Goal: Task Accomplishment & Management: Manage account settings

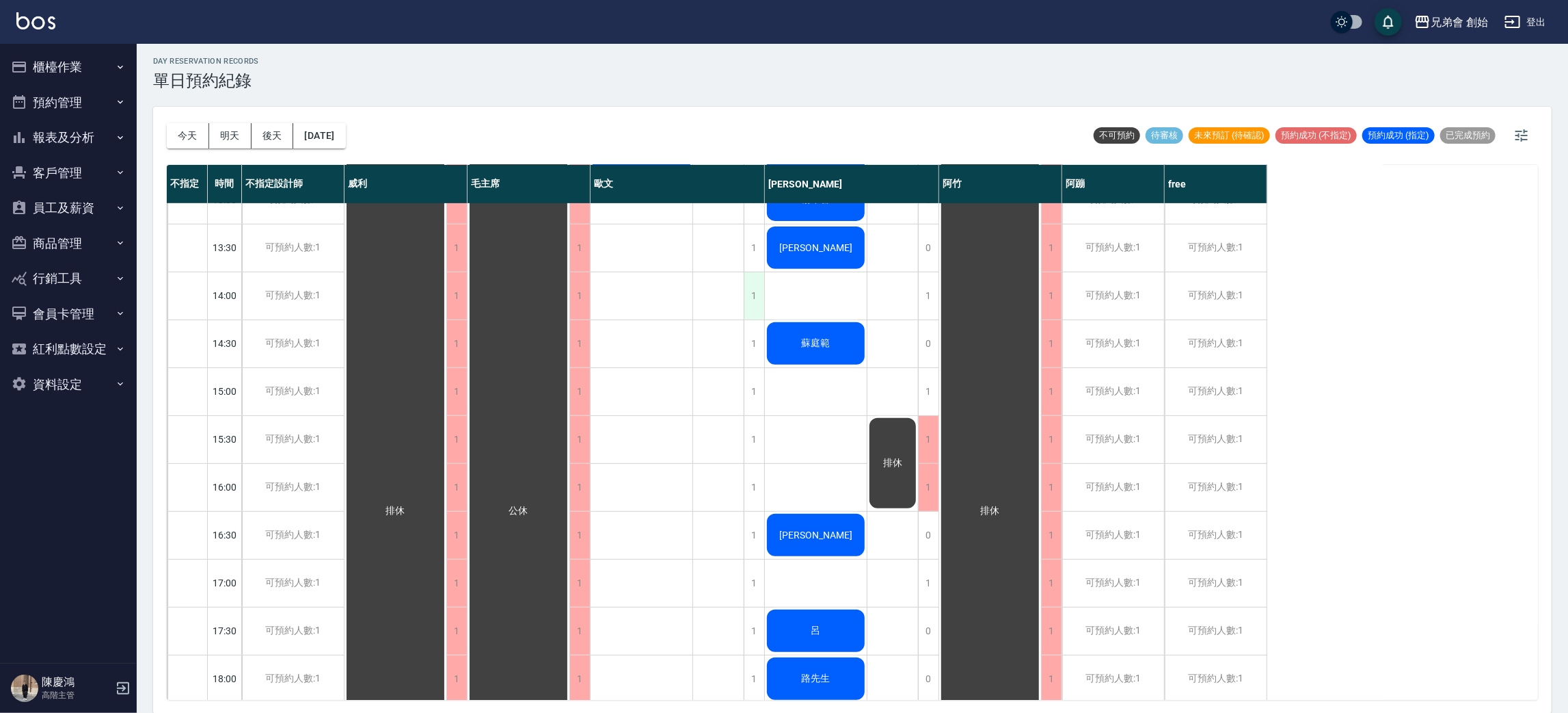
scroll to position [102, 0]
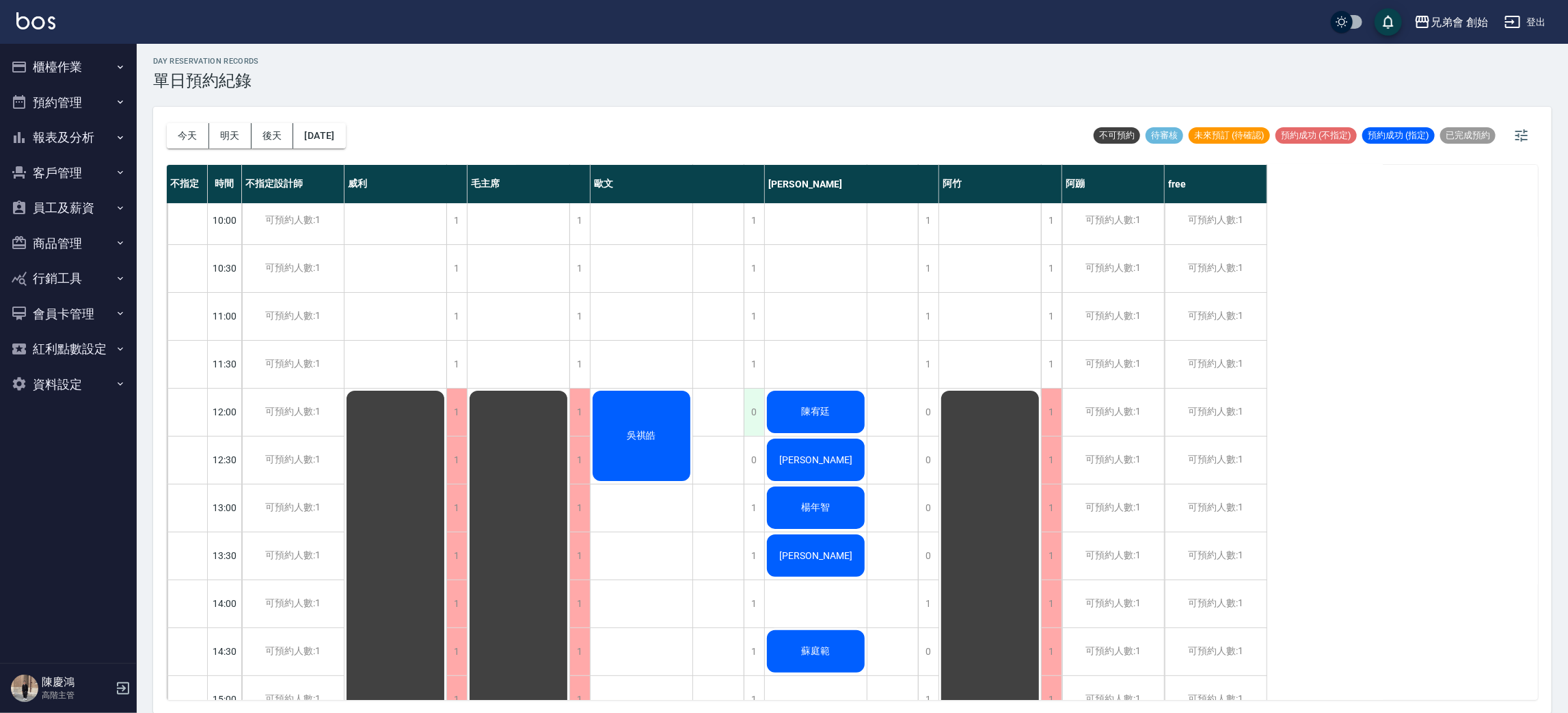
click at [755, 406] on div "0" at bounding box center [753, 412] width 21 height 47
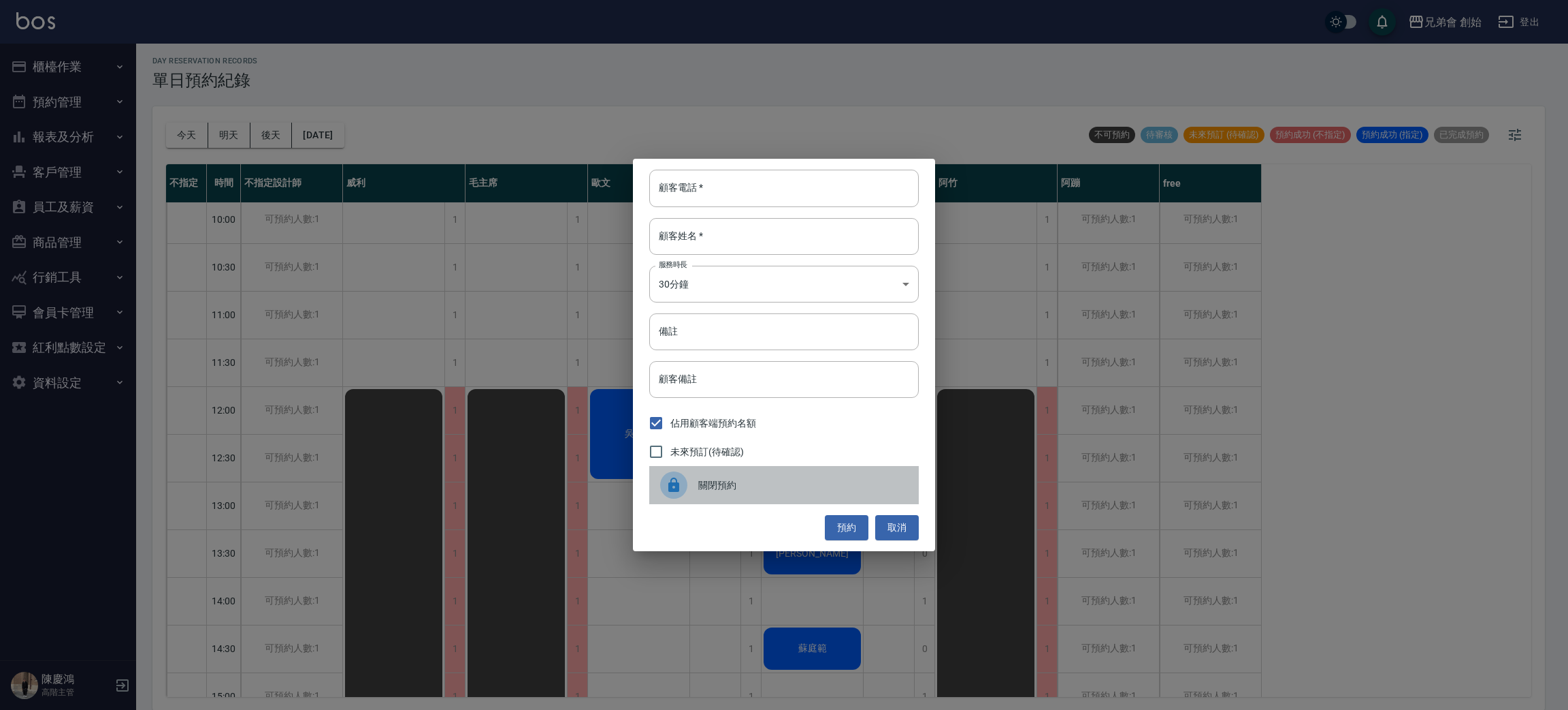
click at [729, 488] on span "關閉預約" at bounding box center [803, 484] width 210 height 15
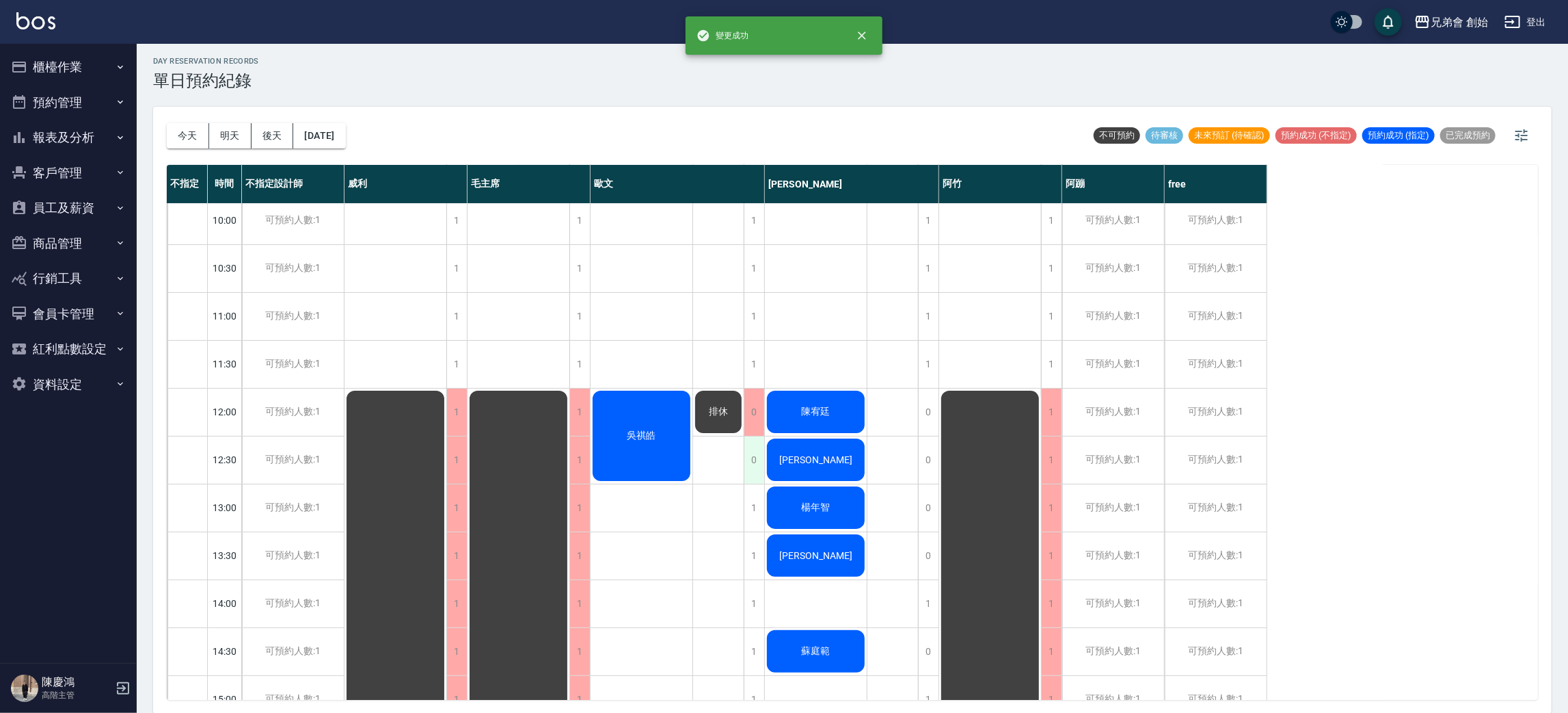
click at [751, 453] on div "0" at bounding box center [753, 460] width 21 height 47
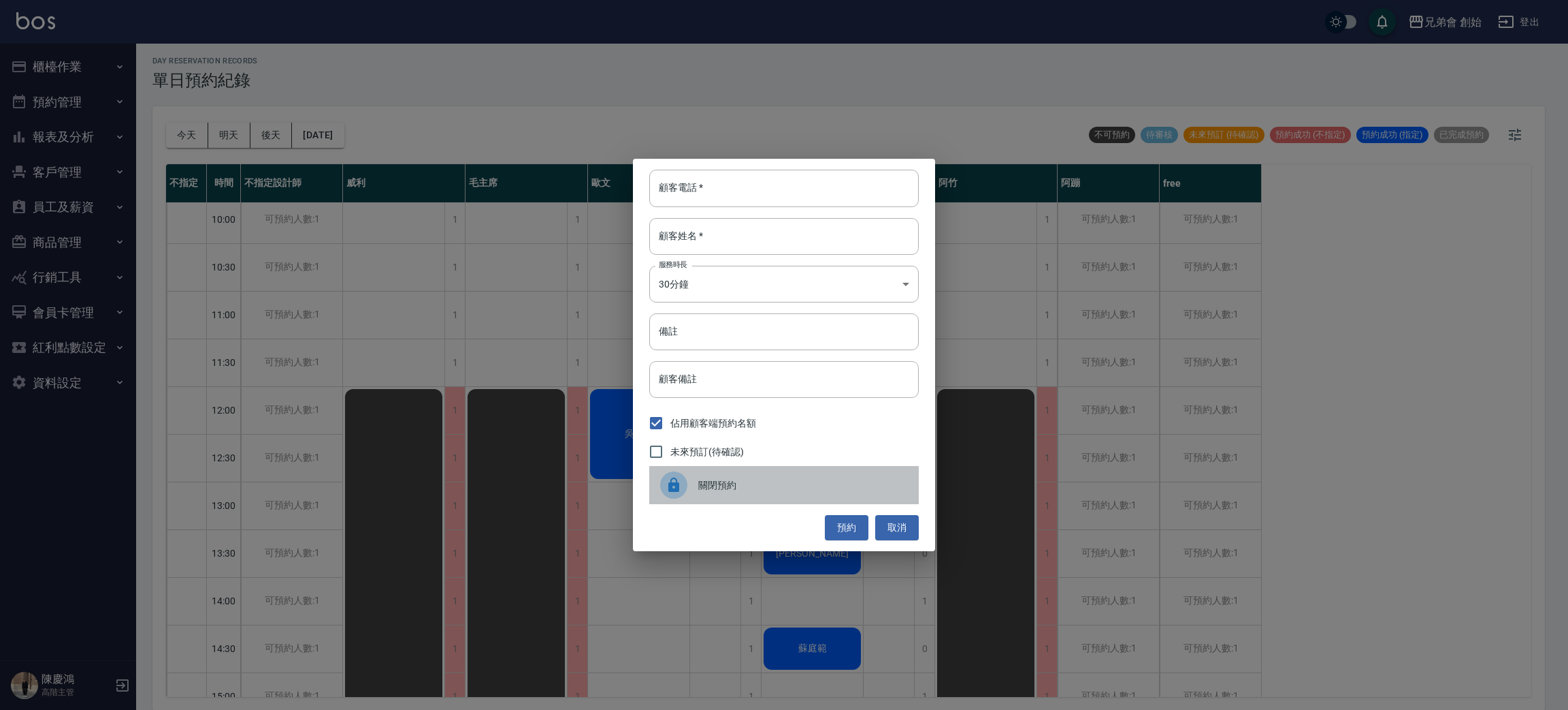
click at [724, 473] on div "關閉預約" at bounding box center [783, 484] width 270 height 38
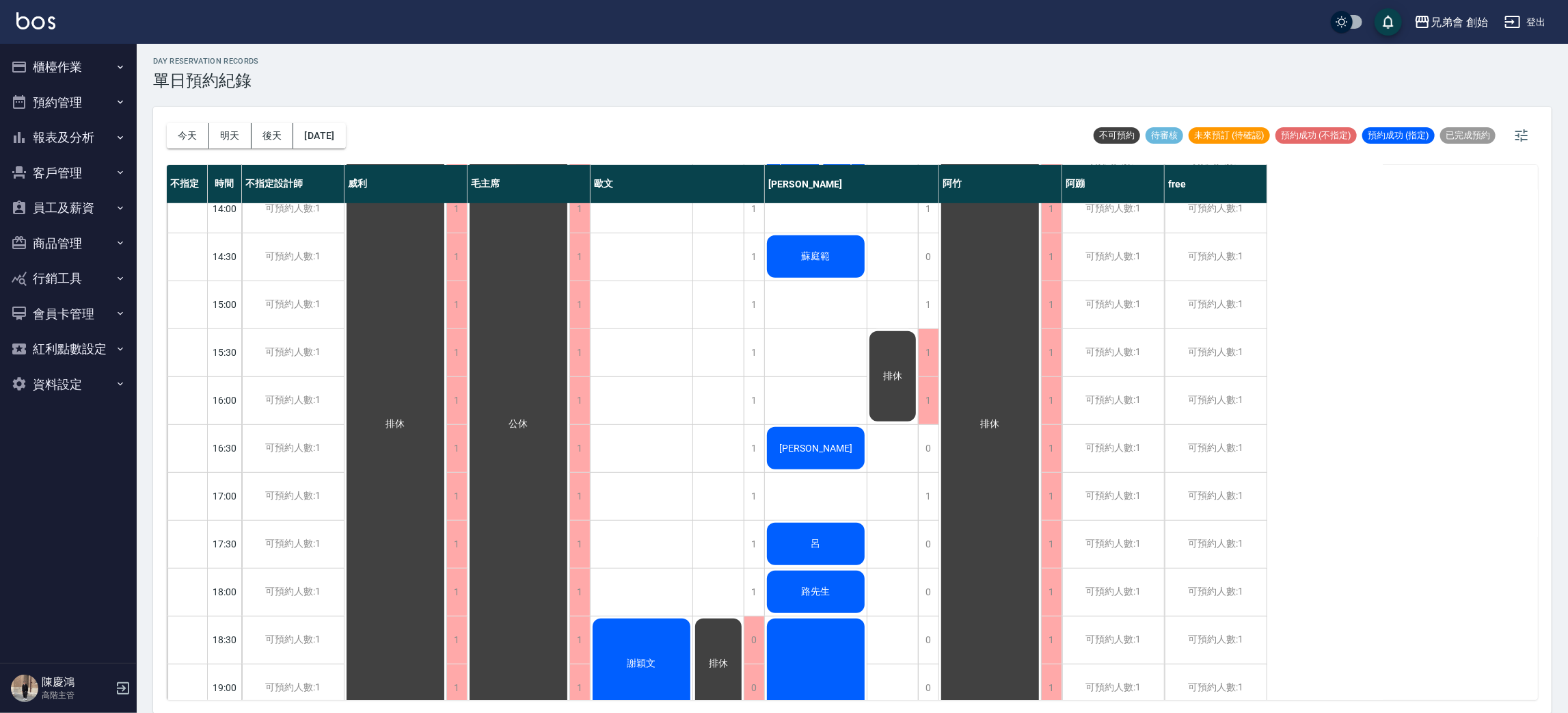
scroll to position [189, 0]
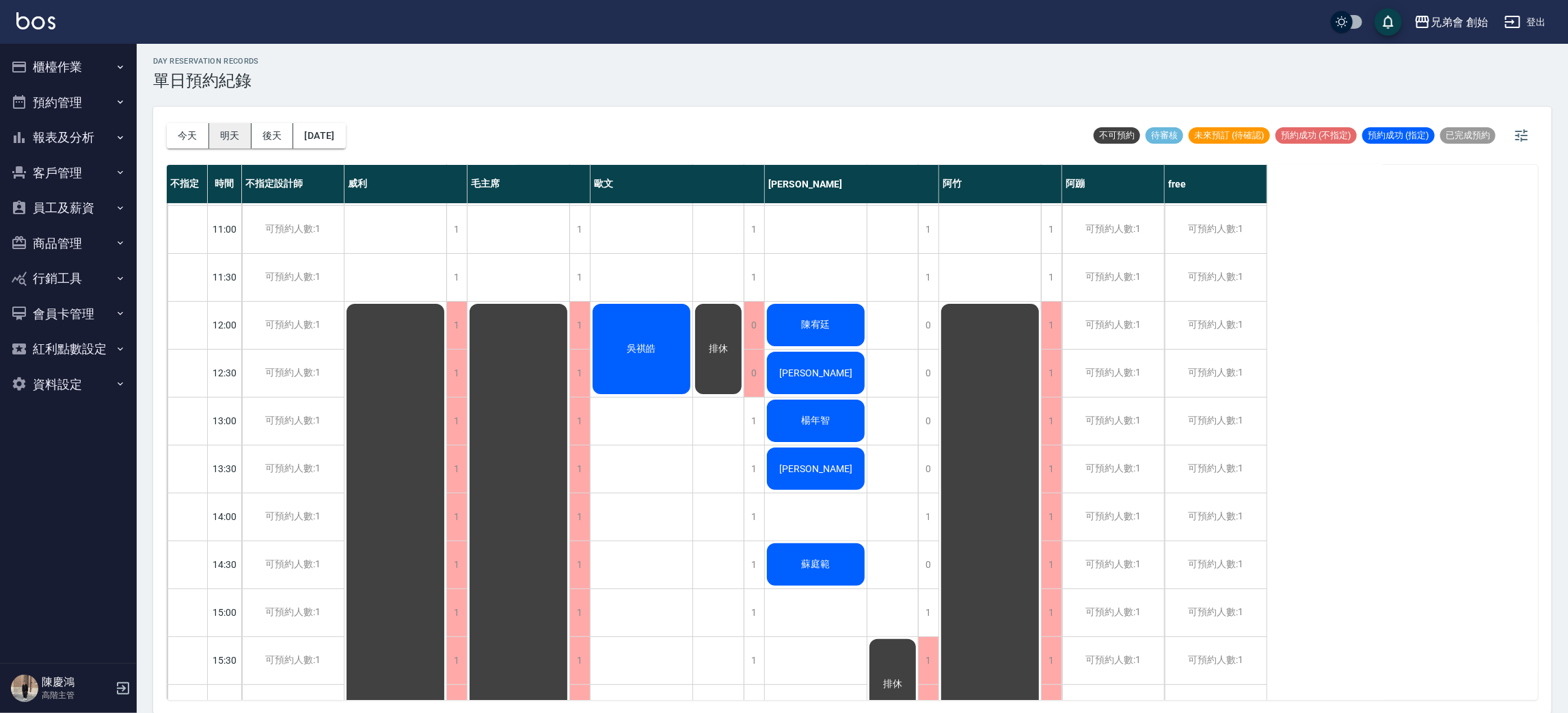
click at [245, 133] on button "明天" at bounding box center [229, 136] width 42 height 26
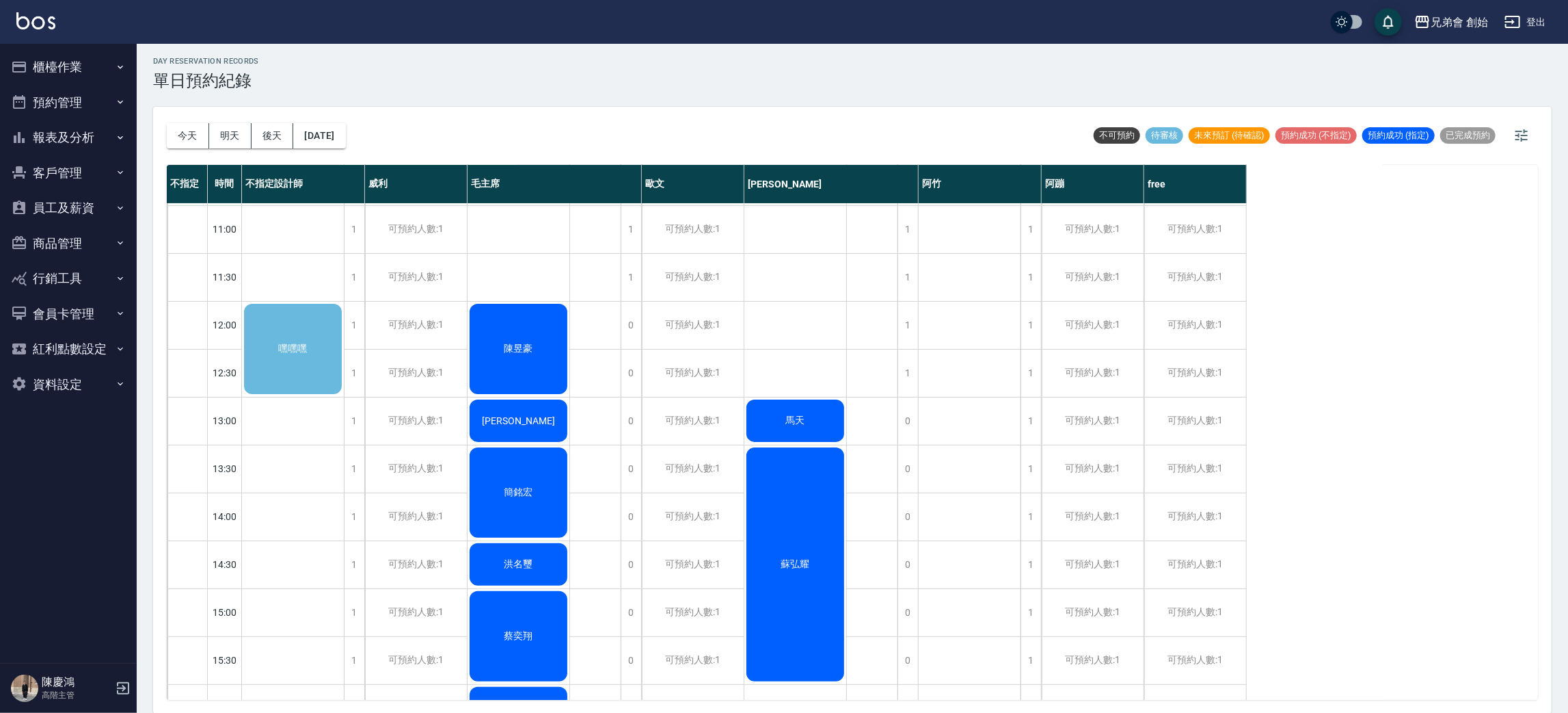
scroll to position [87, 0]
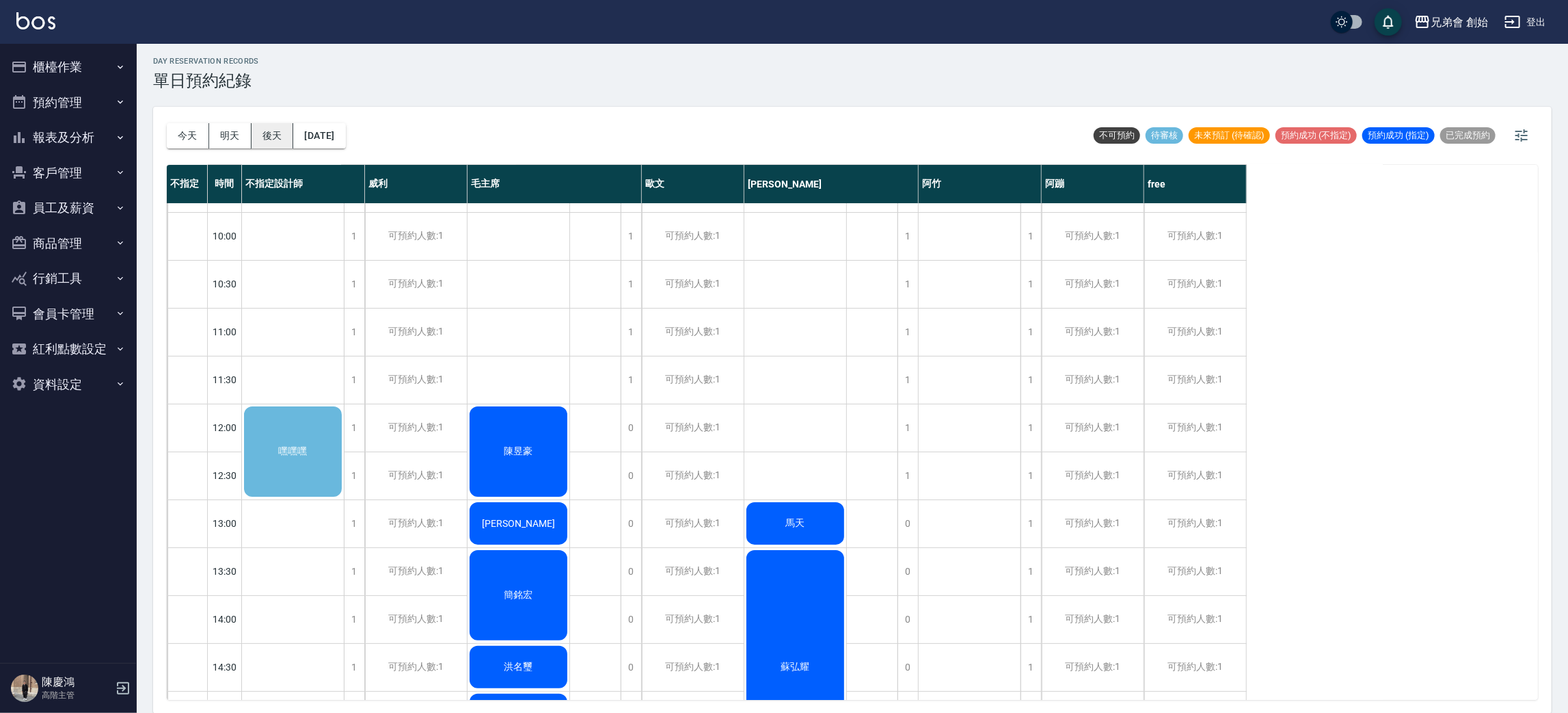
click at [292, 142] on button "後天" at bounding box center [273, 136] width 42 height 26
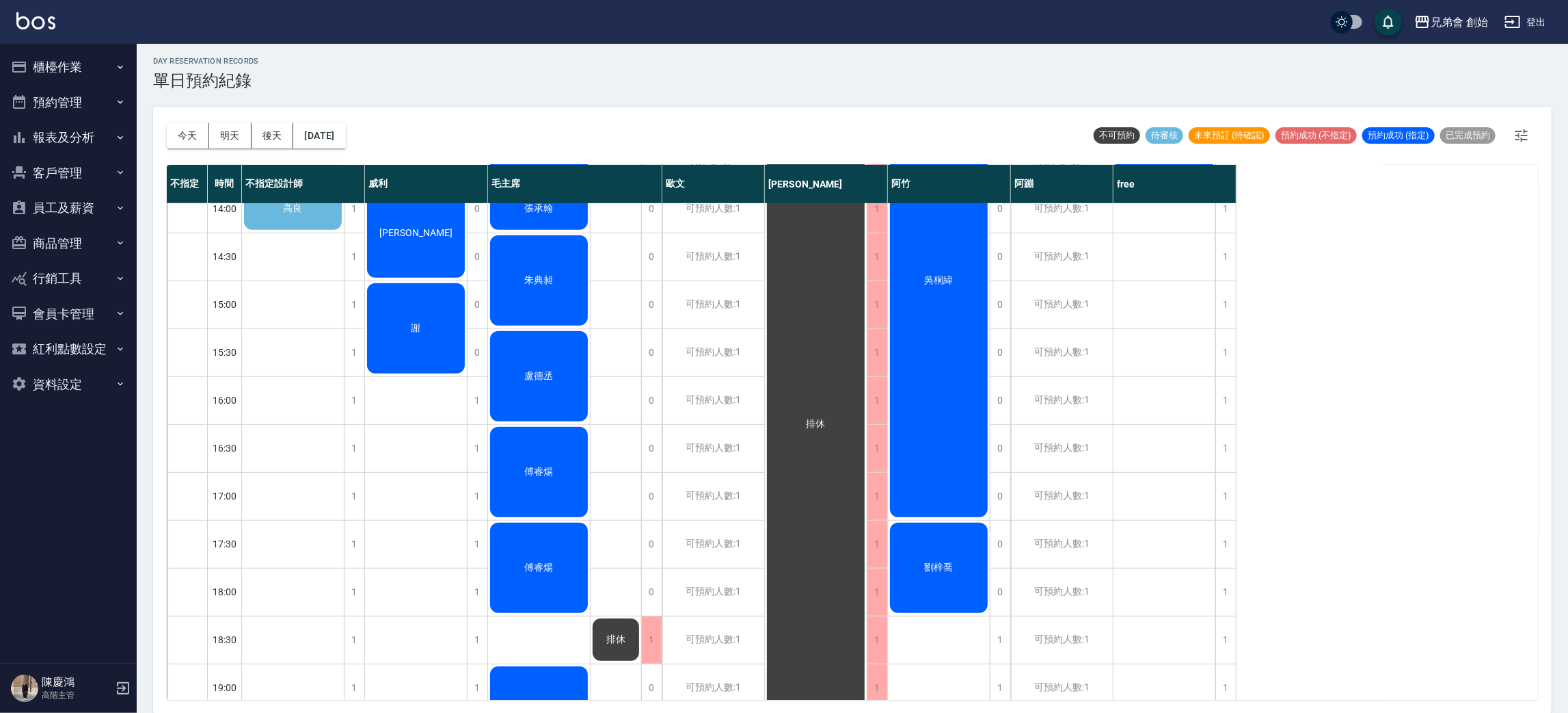
scroll to position [907, 0]
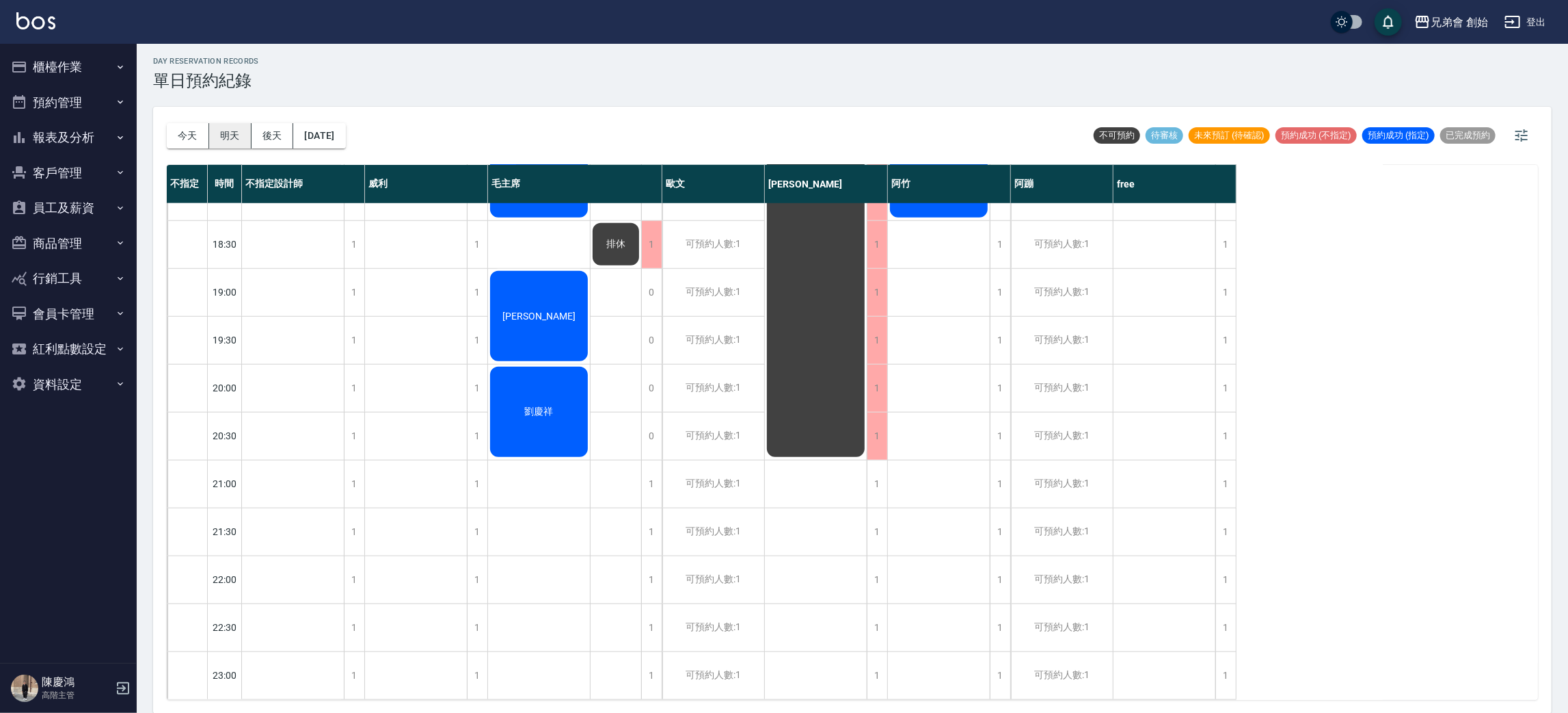
click at [227, 137] on button "明天" at bounding box center [229, 136] width 42 height 26
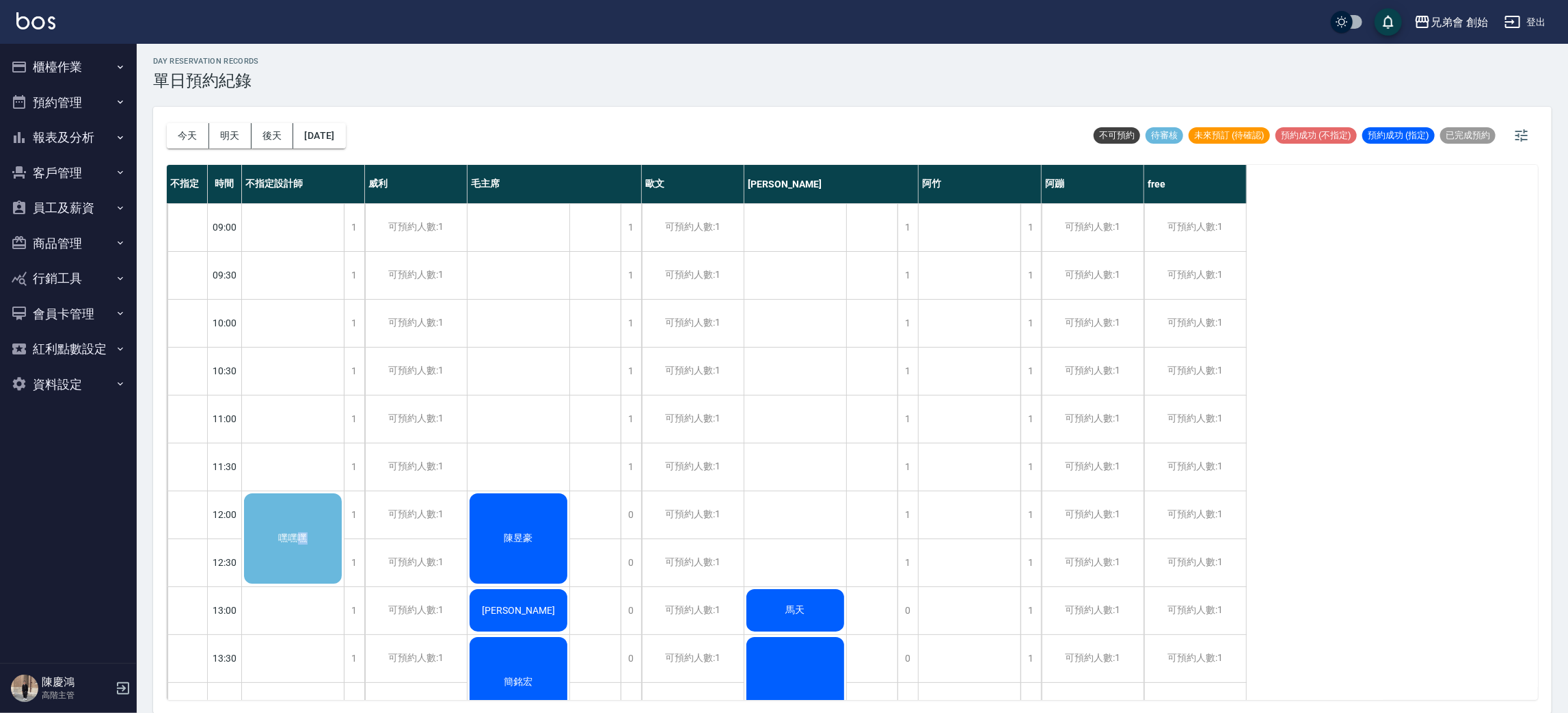
click at [302, 511] on div "嘿嘿嘿" at bounding box center [292, 539] width 101 height 95
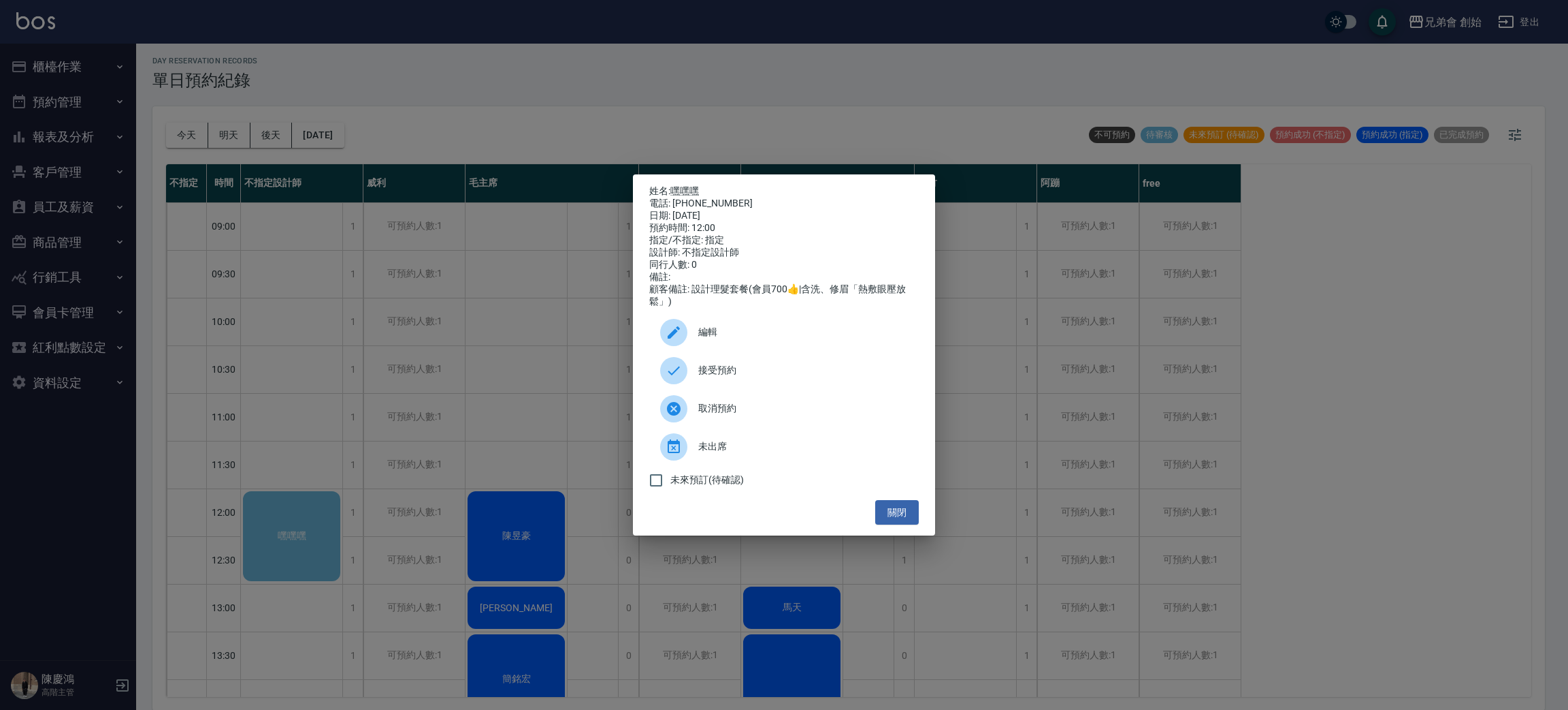
click at [691, 185] on p "姓名: 嘿嘿嘿" at bounding box center [783, 191] width 270 height 12
click at [691, 186] on link "嘿嘿嘿" at bounding box center [684, 190] width 28 height 11
click at [505, 97] on div "姓名: 嘿嘿嘿 電話: 0970899722 日期: 2025/09/05 預約時間: 12:00 指定/不指定: 指定 設計師: 不指定設計師 同行人數: …" at bounding box center [784, 355] width 1568 height 710
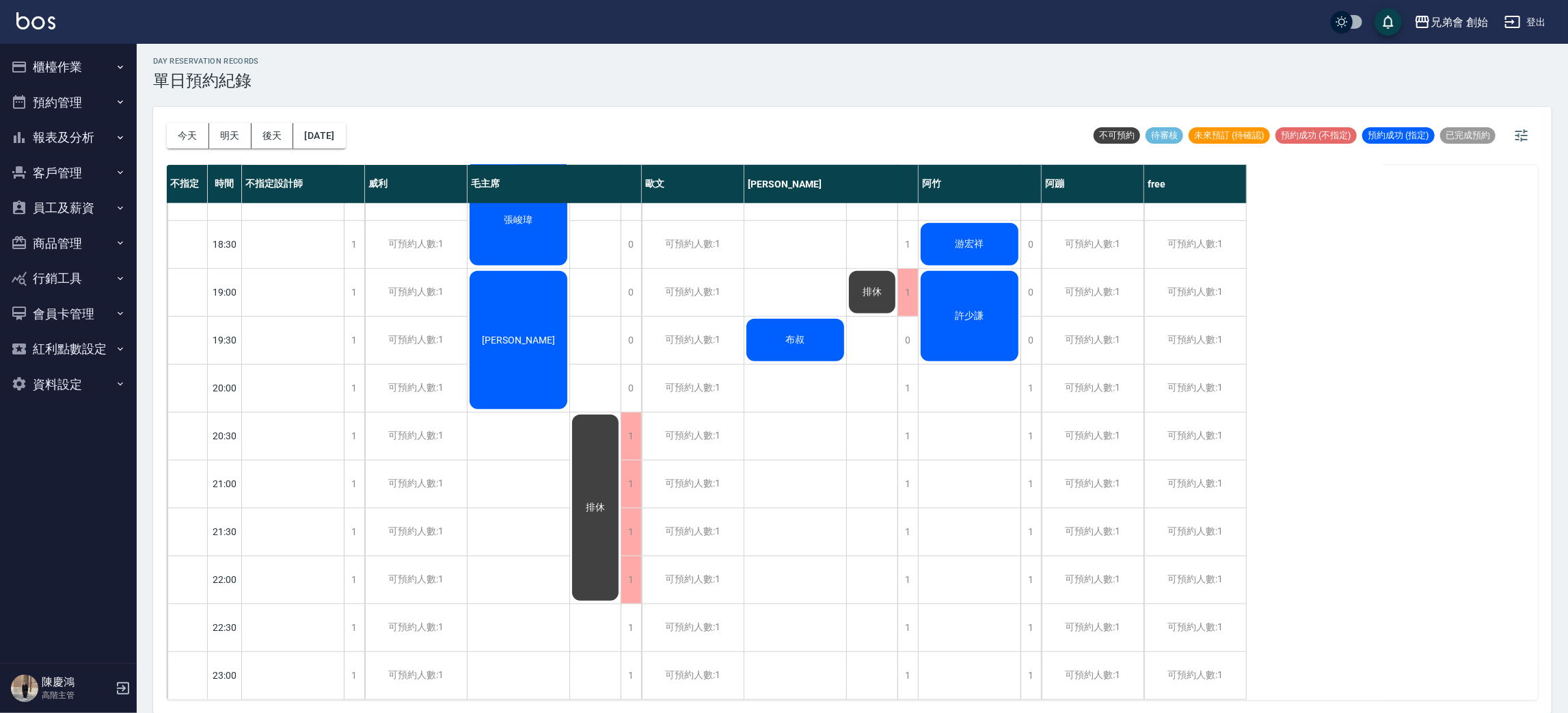
scroll to position [292, 0]
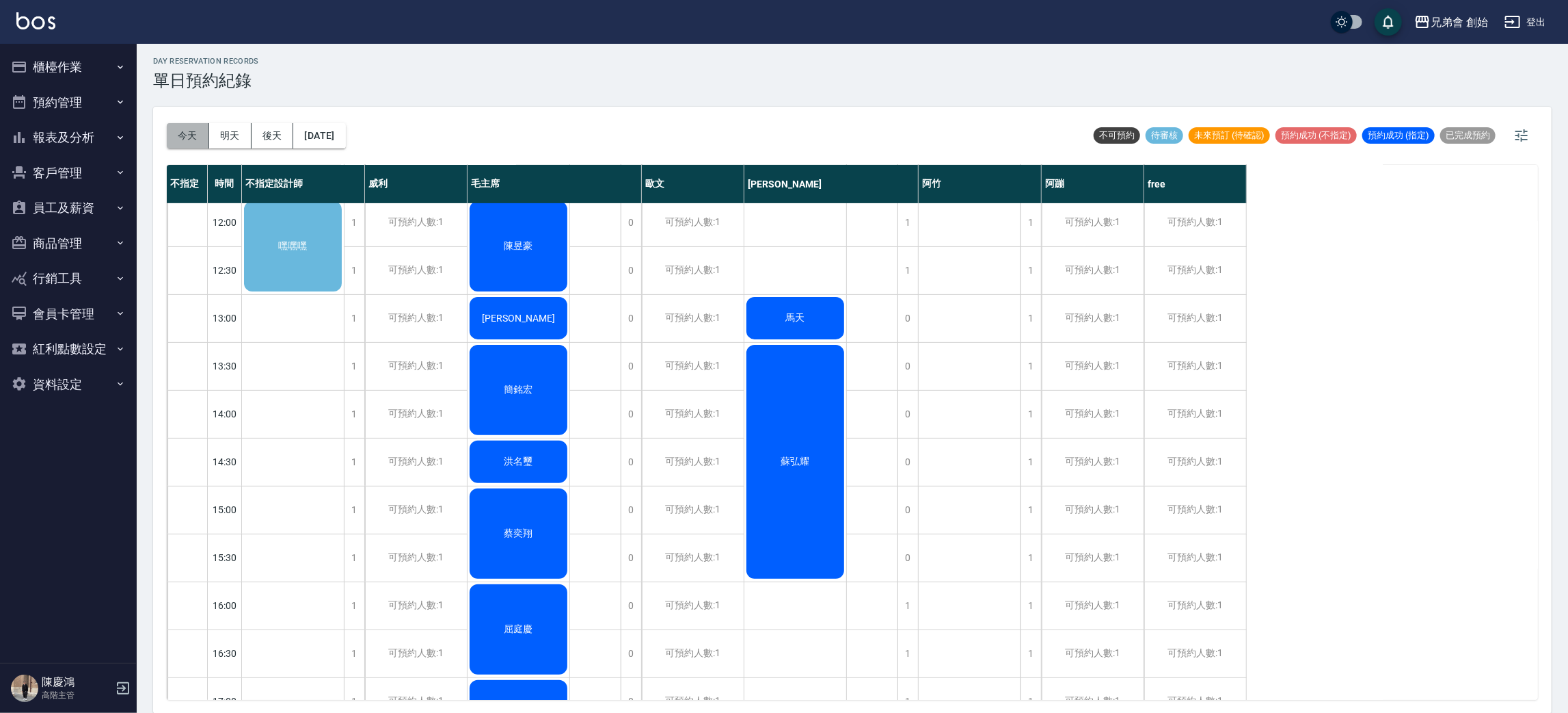
click at [202, 138] on button "今天" at bounding box center [187, 136] width 42 height 26
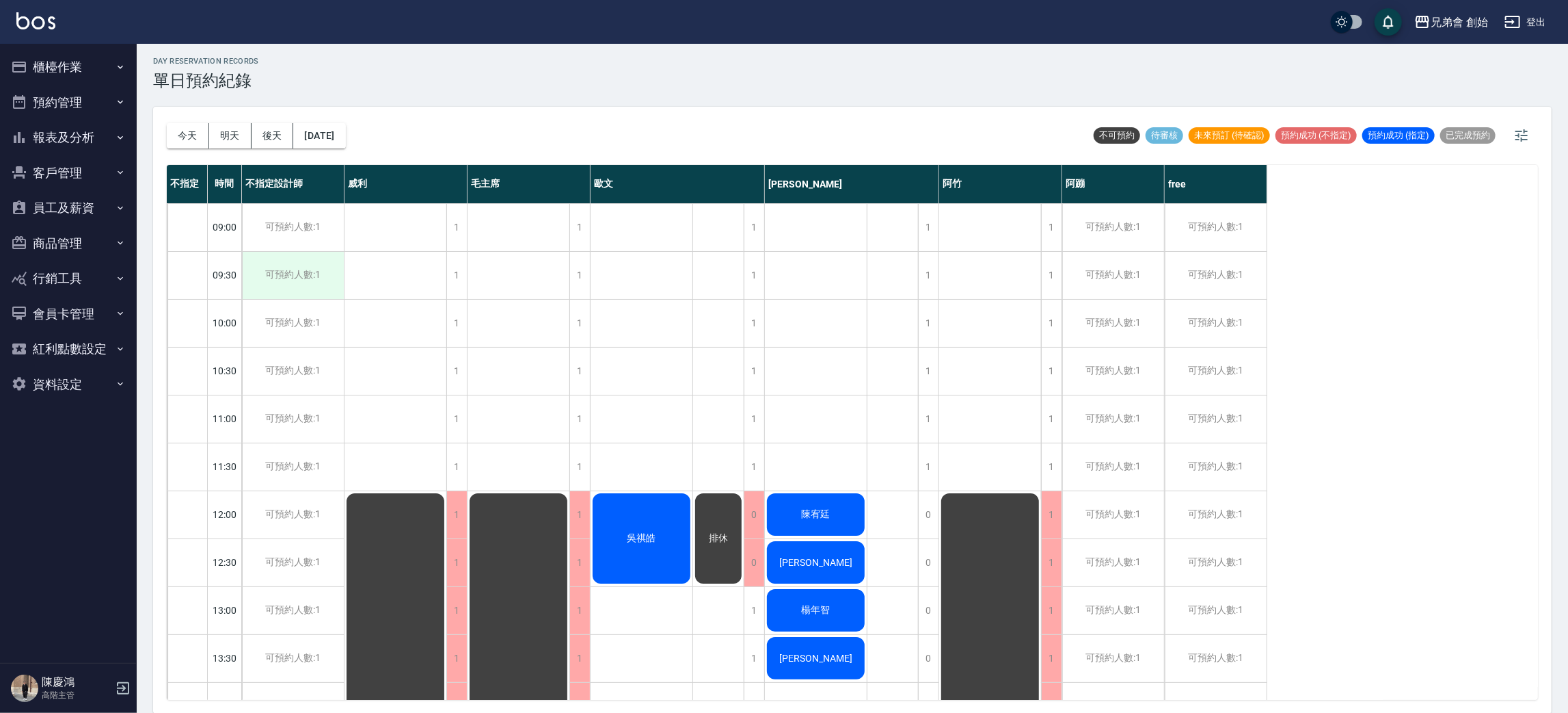
scroll to position [411, 0]
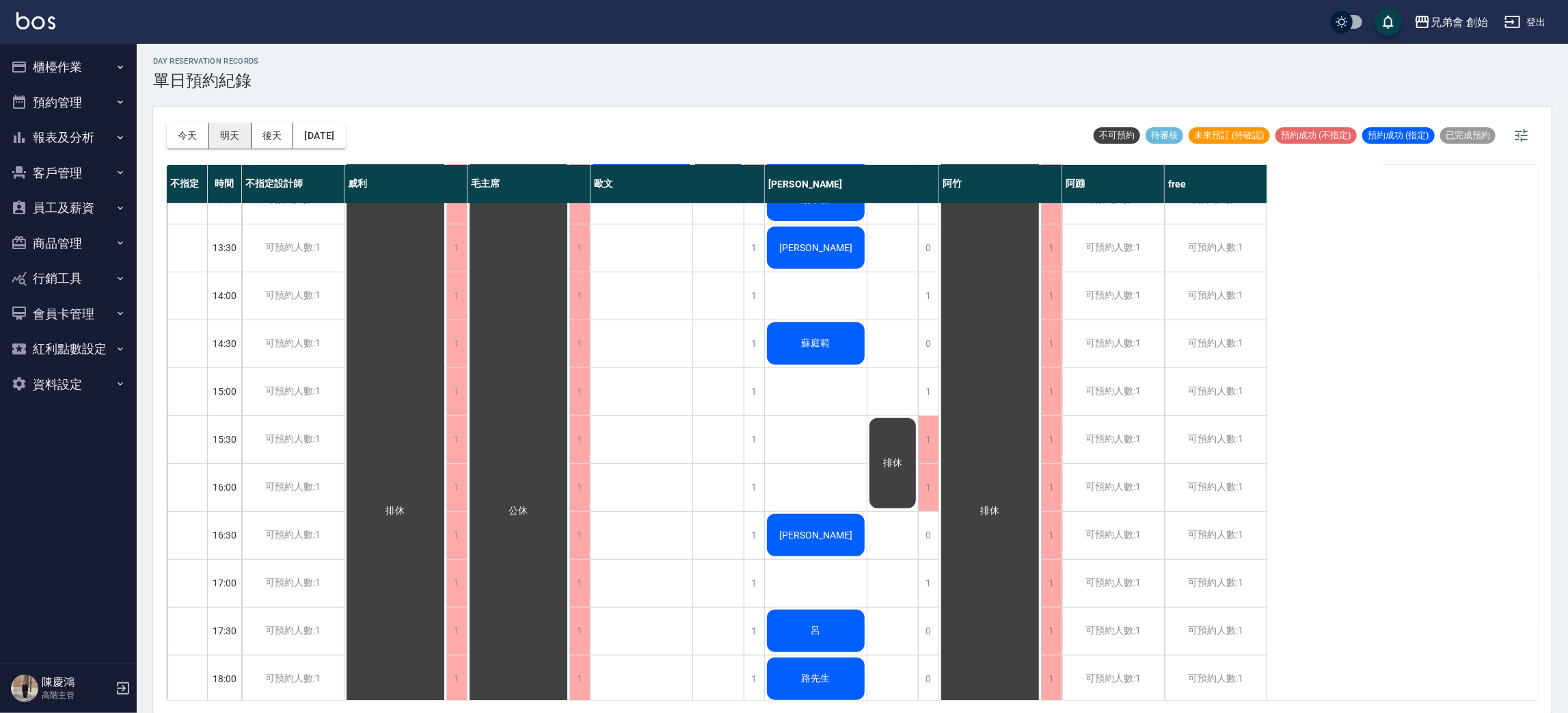
click at [233, 140] on button "明天" at bounding box center [229, 136] width 42 height 26
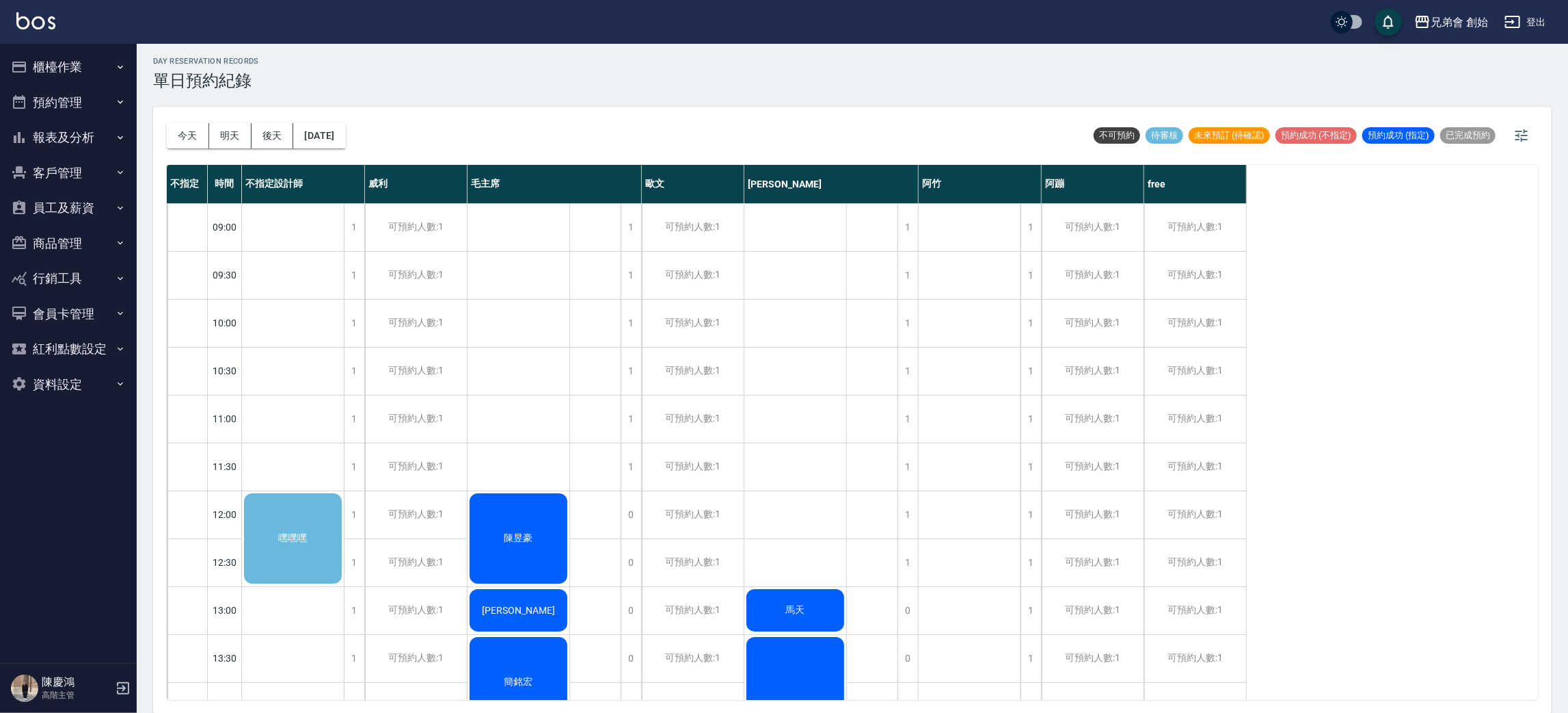
click at [323, 492] on div "嘿嘿嘿" at bounding box center [292, 539] width 101 height 95
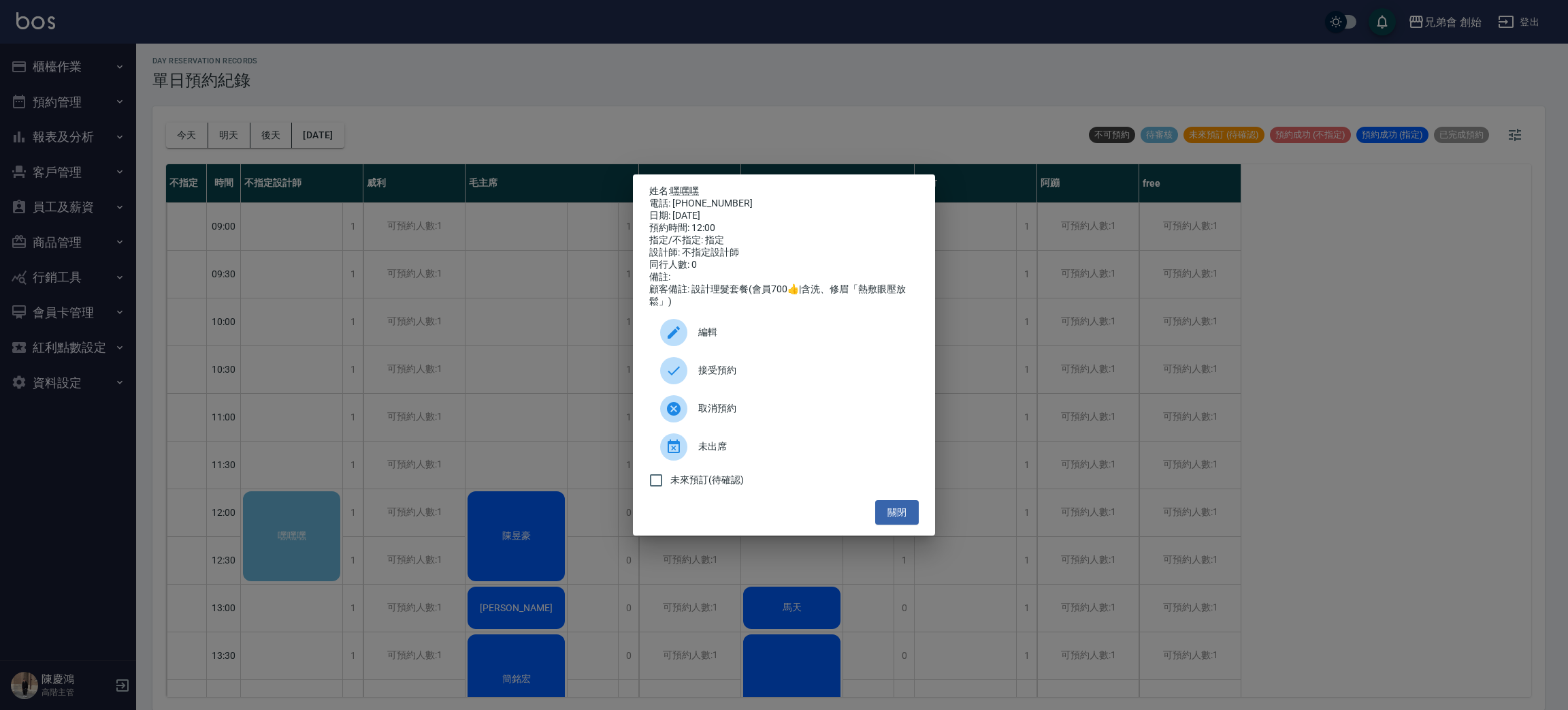
click at [658, 323] on div "編輯" at bounding box center [783, 331] width 270 height 38
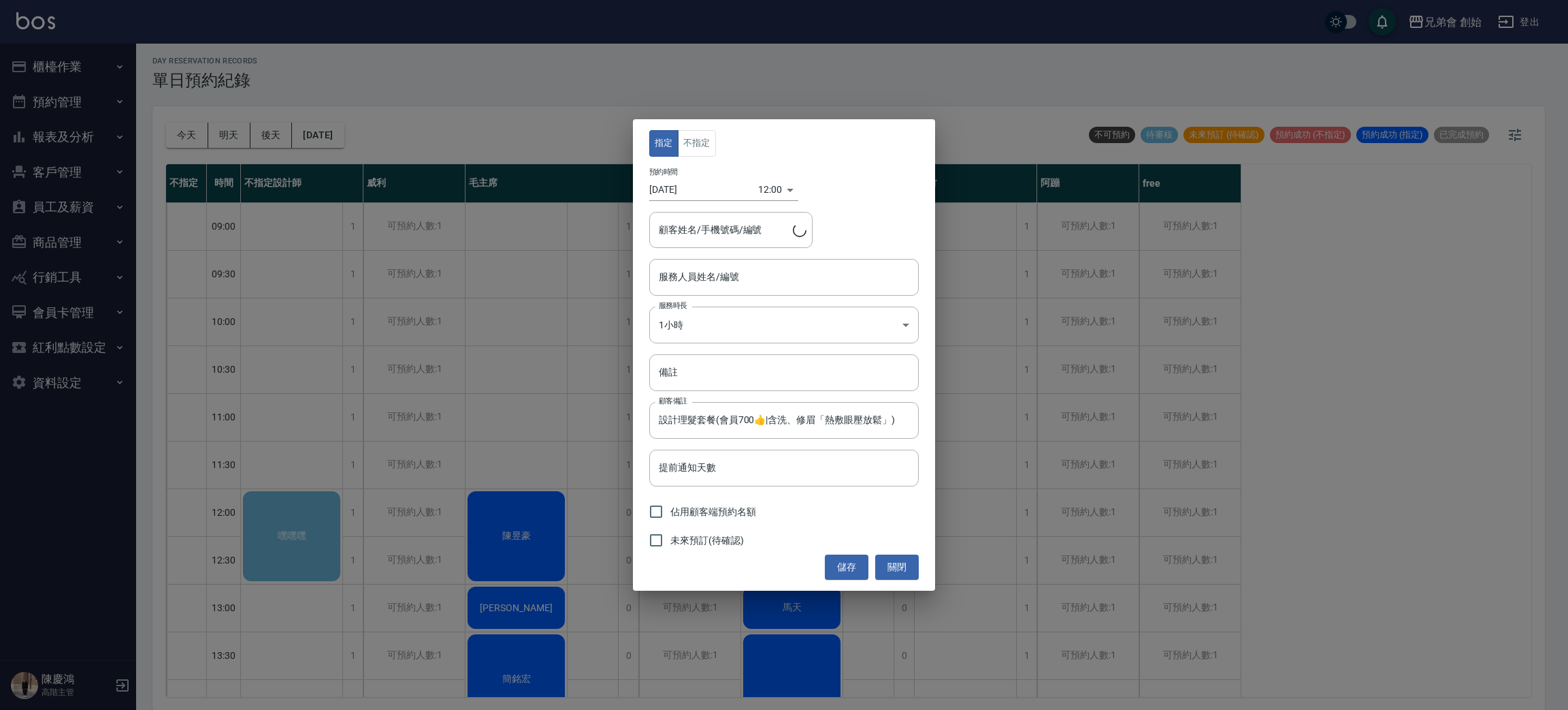
type input "不指定設計師(無代號)"
type input "嘿嘿嘿/0970899722"
click at [689, 141] on button "不指定" at bounding box center [697, 143] width 38 height 26
click at [724, 271] on input "不指定設計師(無代號)" at bounding box center [774, 277] width 237 height 24
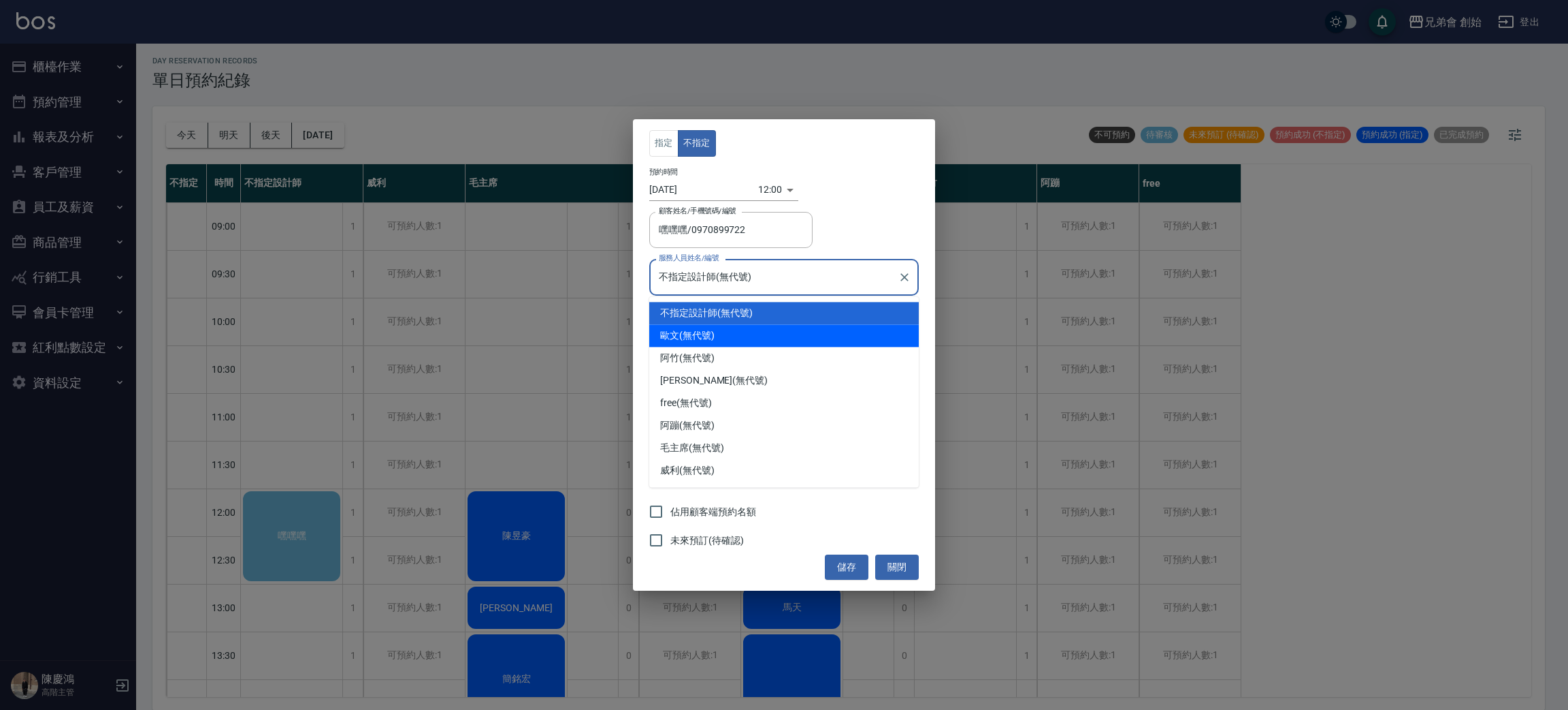
click at [720, 330] on div "歐文 (無代號)" at bounding box center [783, 335] width 270 height 23
type input "歐文(無代號)"
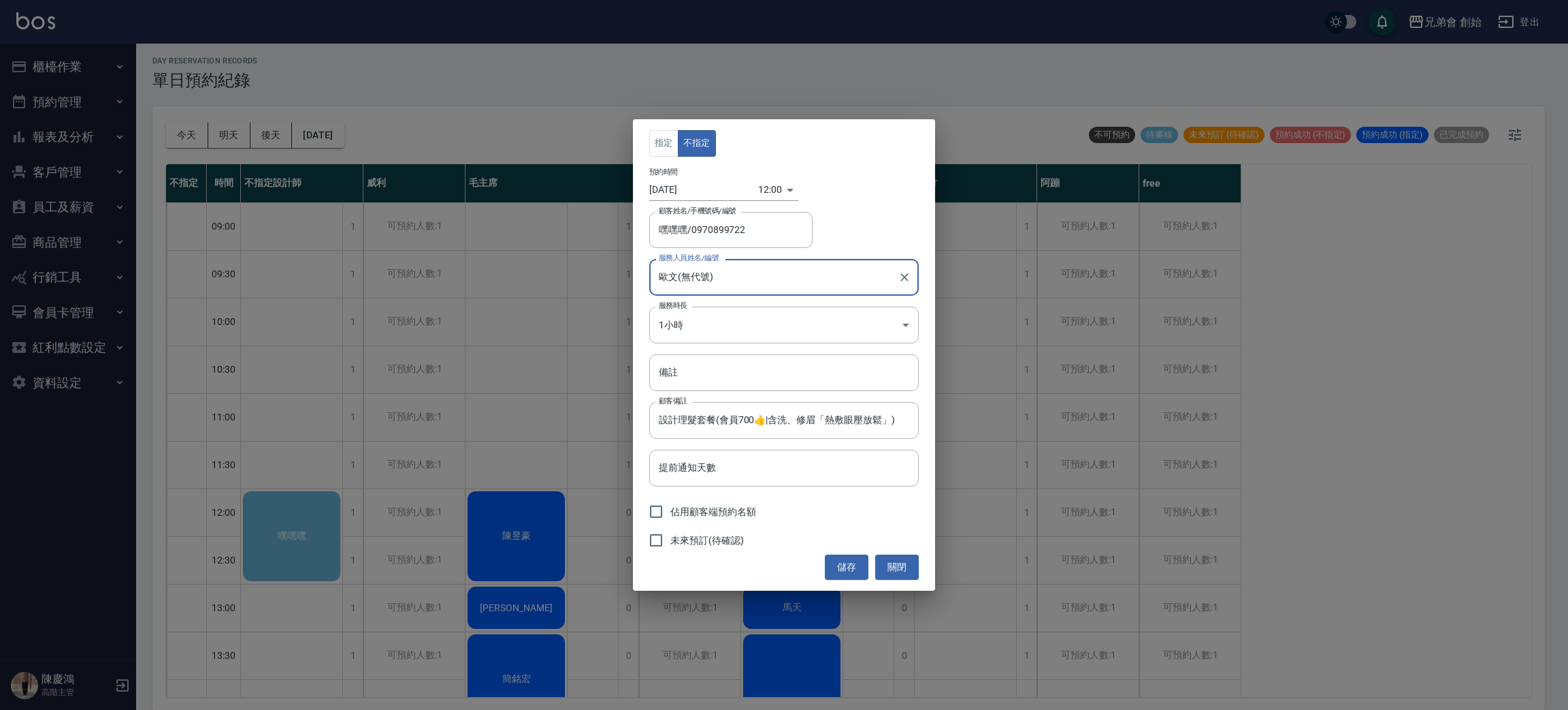
click at [845, 549] on div "未來預訂(待確認)" at bounding box center [783, 539] width 270 height 28
click at [851, 580] on div "指定 不指定 預約時間 2025/09/05 12:00 1757044800000 顧客姓名/手機號碼/編號 嘿嘿嘿/0970899722 顧客姓名/手機號…" at bounding box center [784, 355] width 302 height 471
click at [842, 558] on button "儲存" at bounding box center [847, 567] width 43 height 25
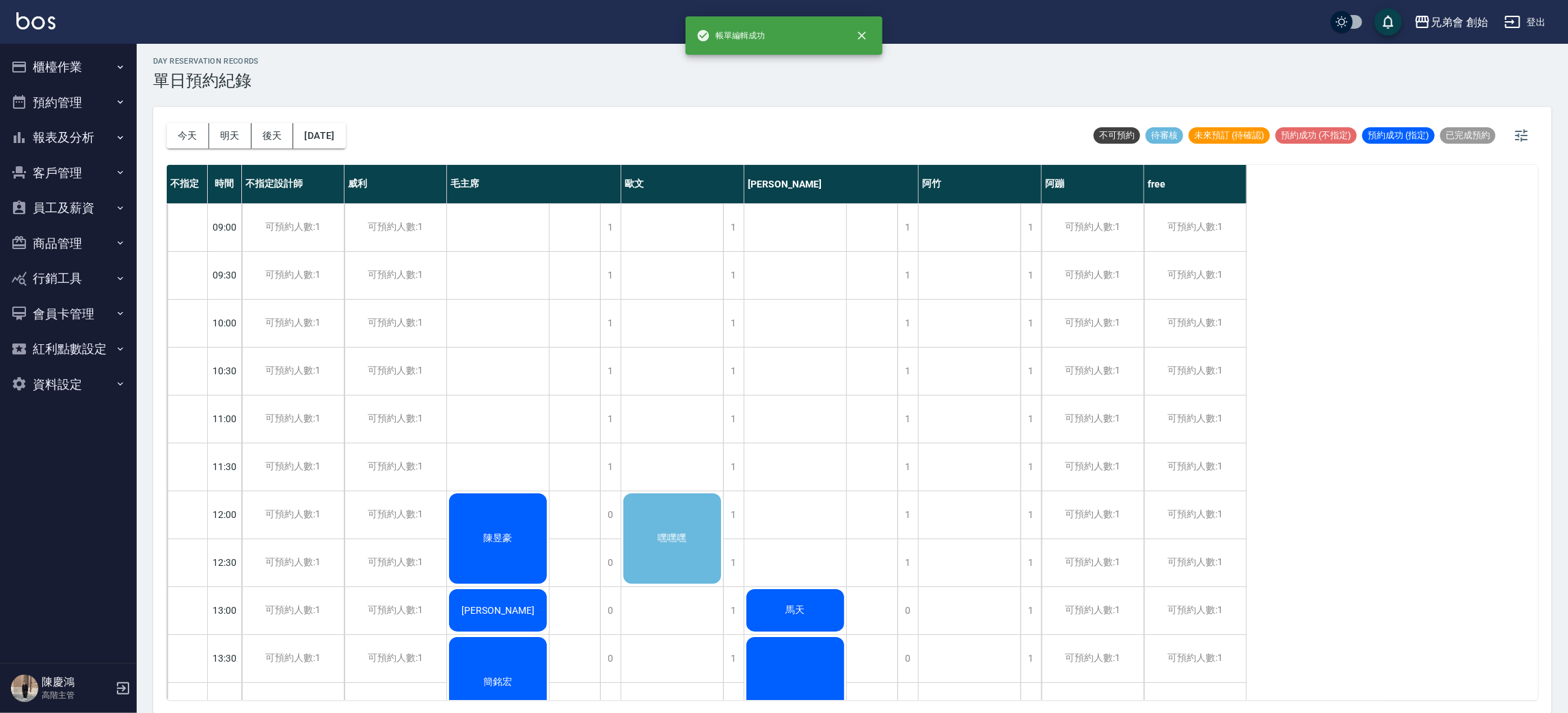
click at [652, 516] on div "嘿嘿嘿" at bounding box center [671, 539] width 101 height 95
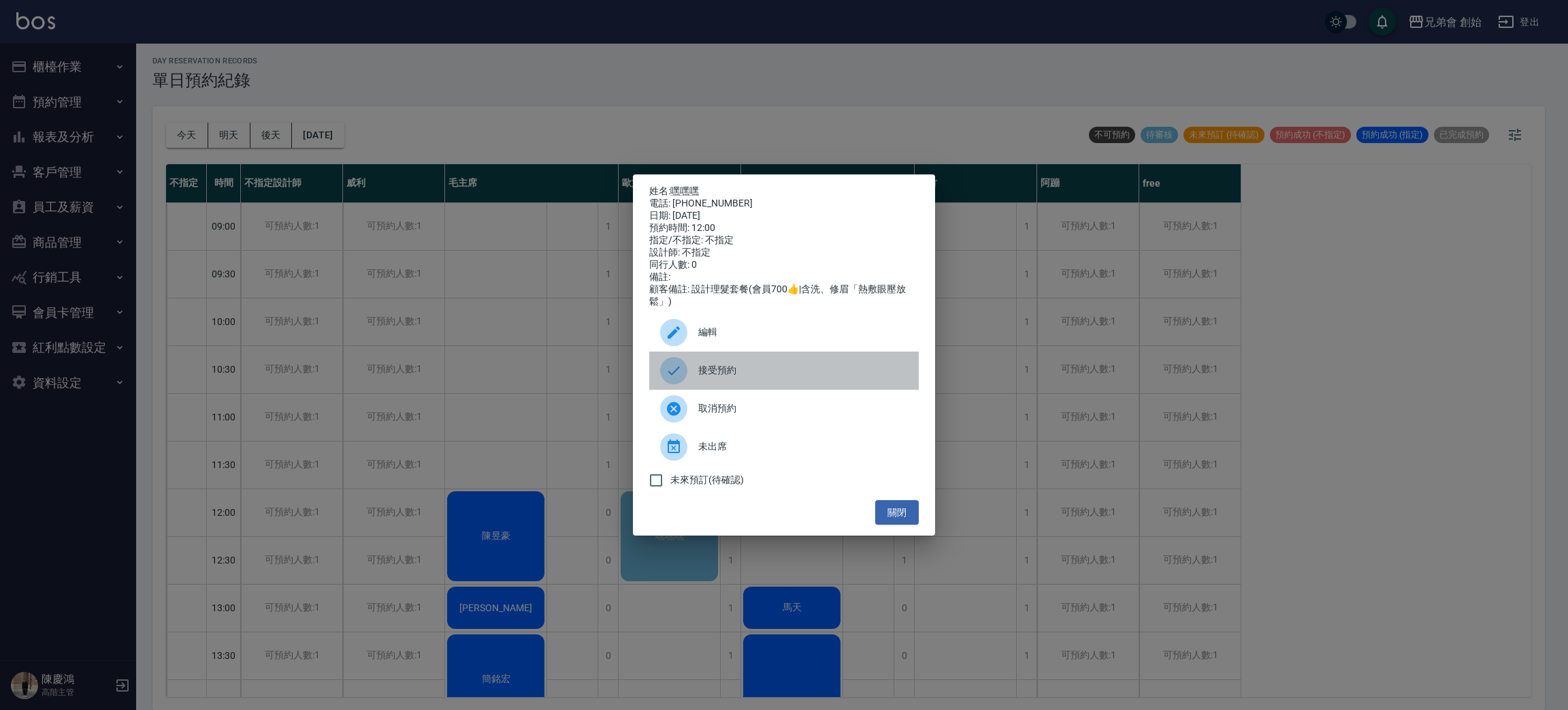
click at [729, 389] on div "接受預約" at bounding box center [783, 370] width 270 height 38
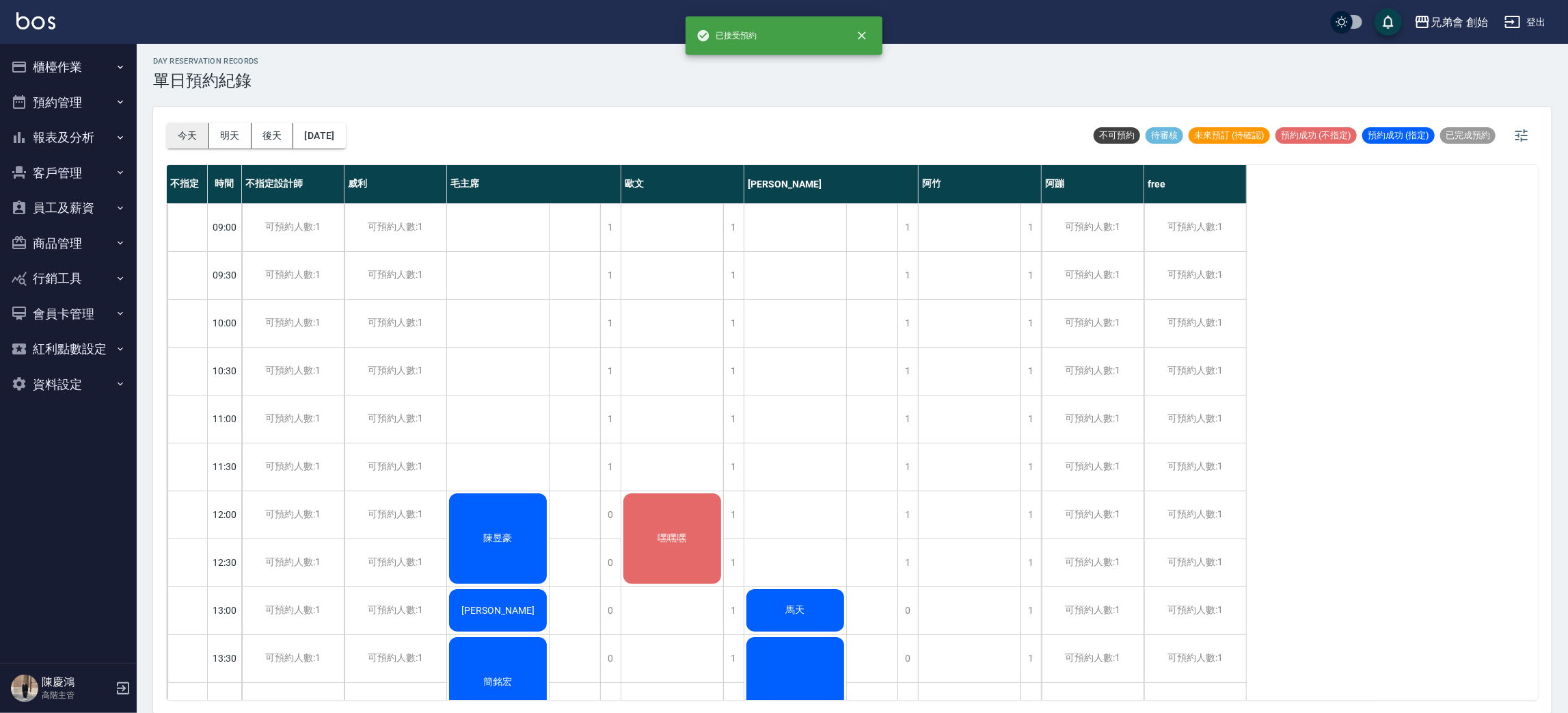
click at [185, 133] on button "今天" at bounding box center [187, 136] width 42 height 26
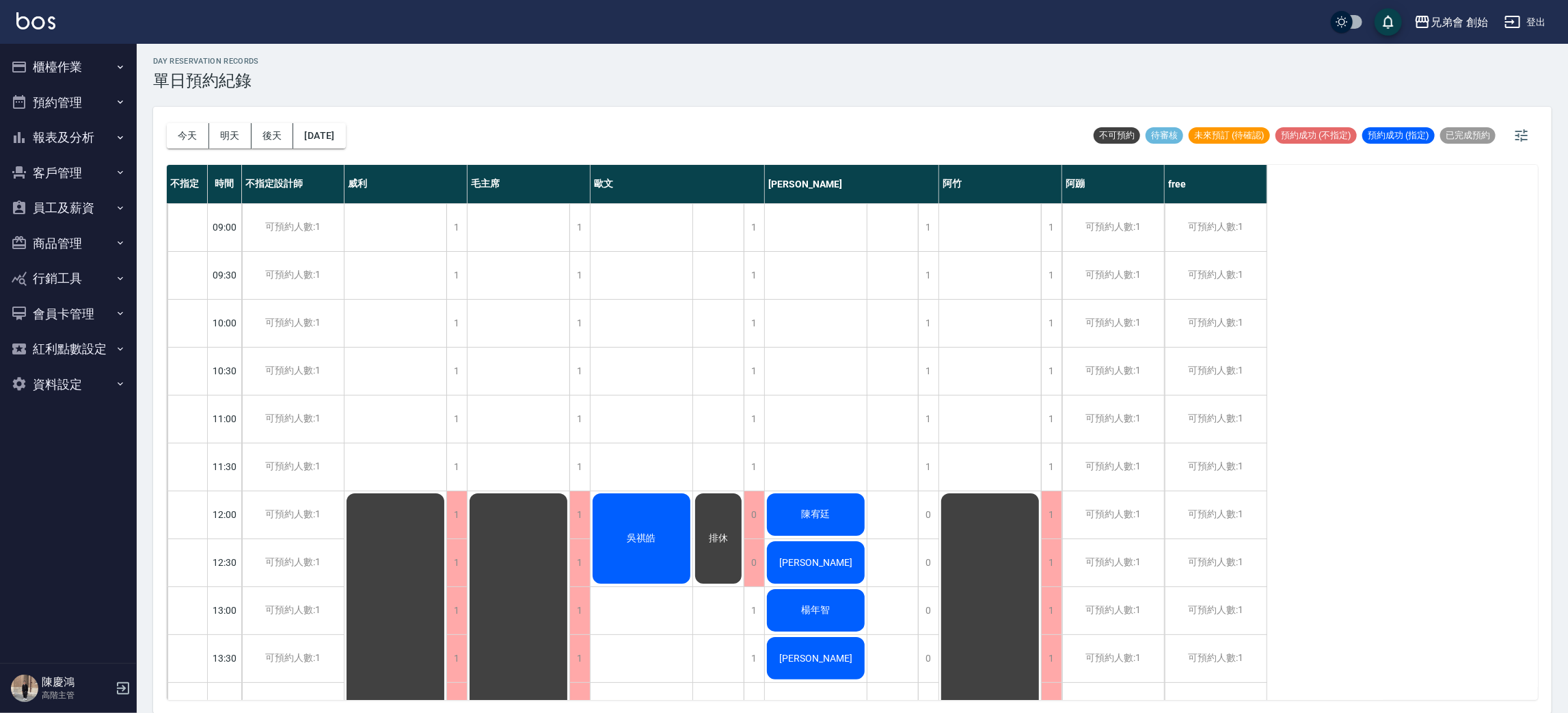
drag, startPoint x: 734, startPoint y: 305, endPoint x: 741, endPoint y: 303, distance: 7.3
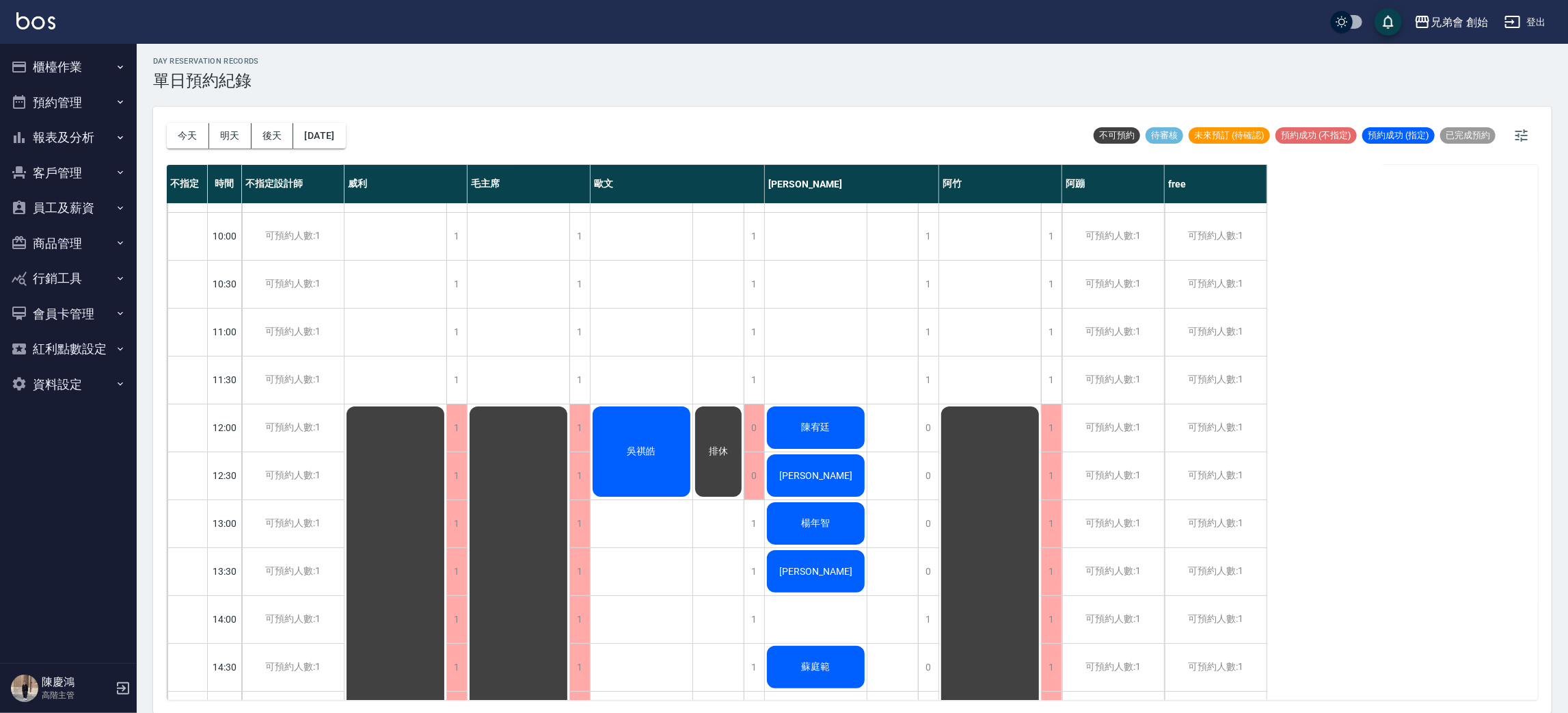
scroll to position [395, 0]
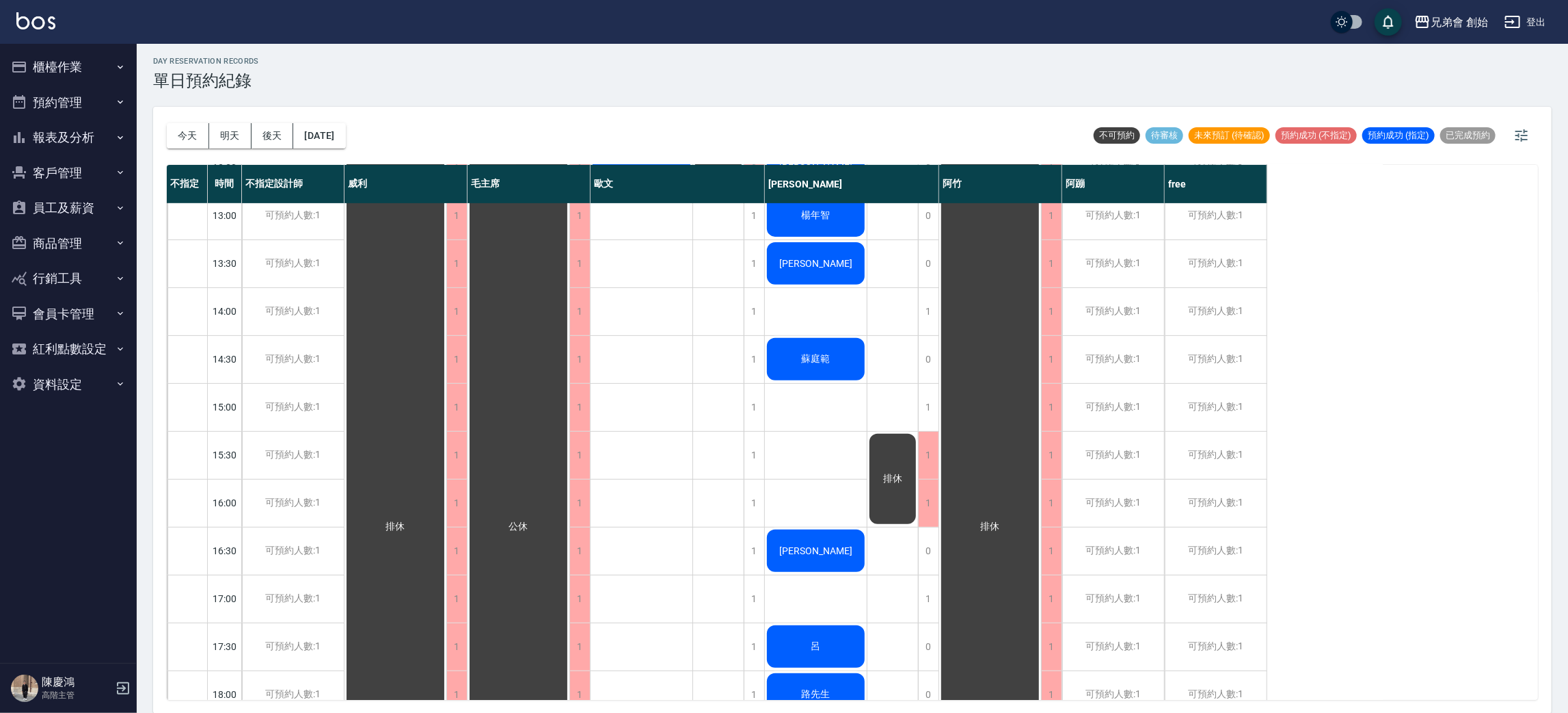
click at [81, 72] on button "櫃檯作業" at bounding box center [69, 67] width 126 height 35
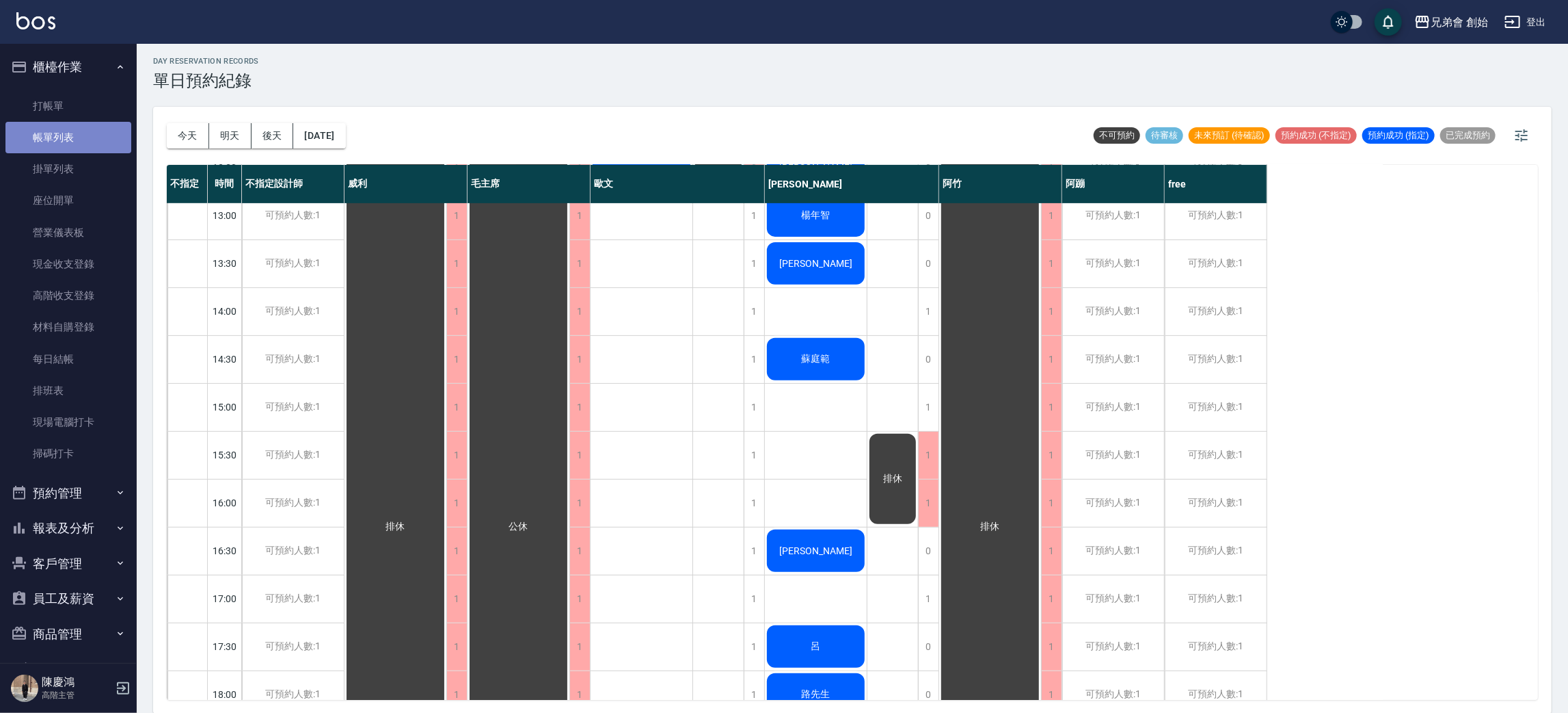
click at [80, 137] on link "帳單列表" at bounding box center [69, 138] width 126 height 32
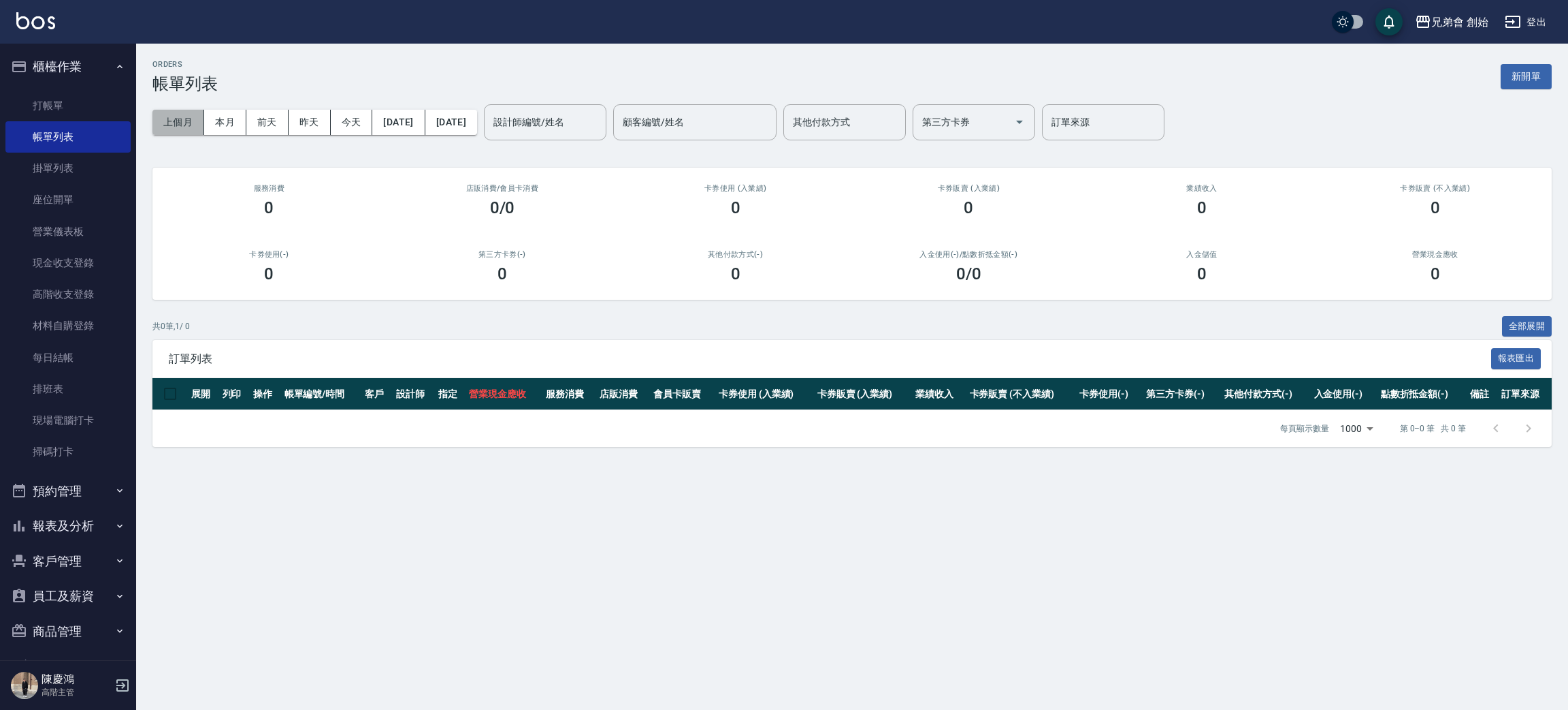
click at [166, 110] on button "上個月" at bounding box center [178, 123] width 52 height 25
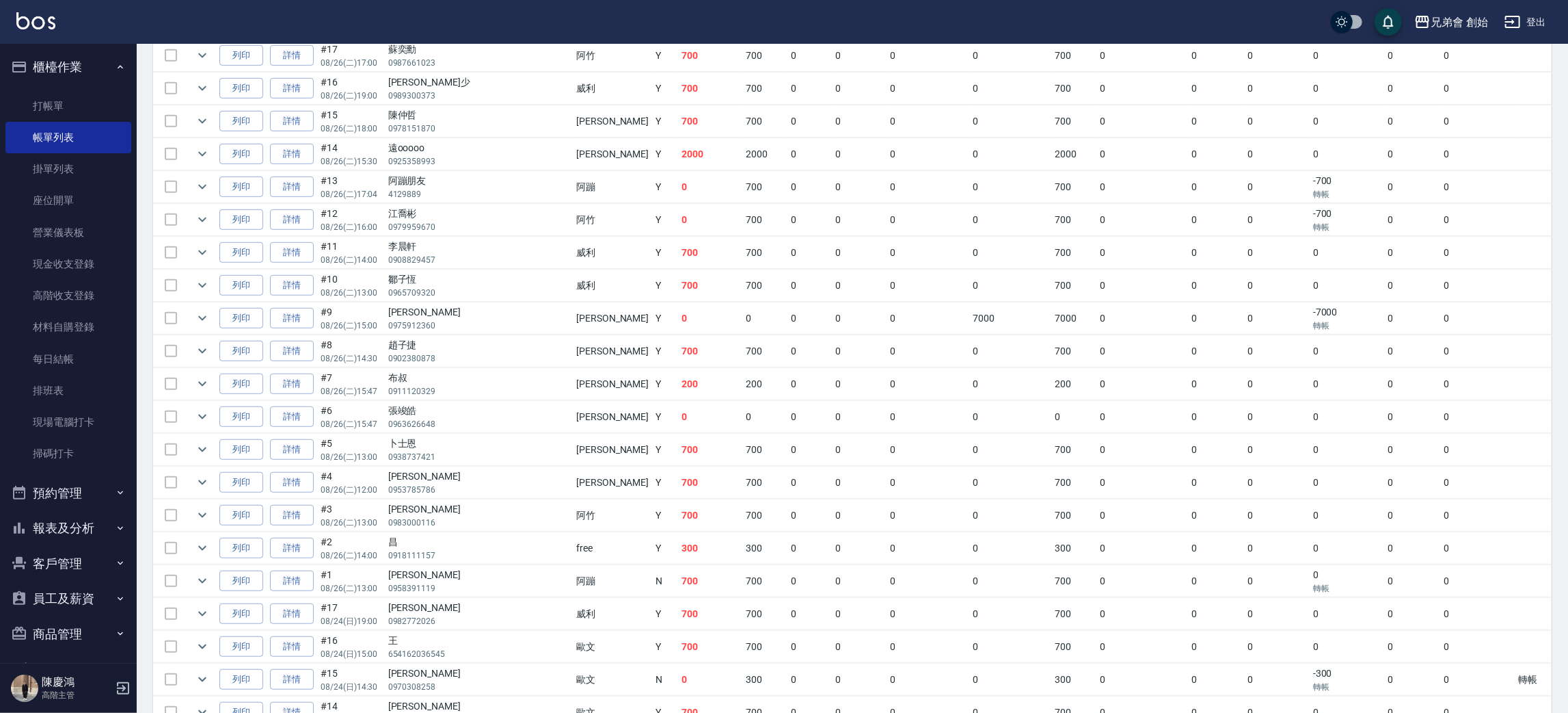
scroll to position [0, 35]
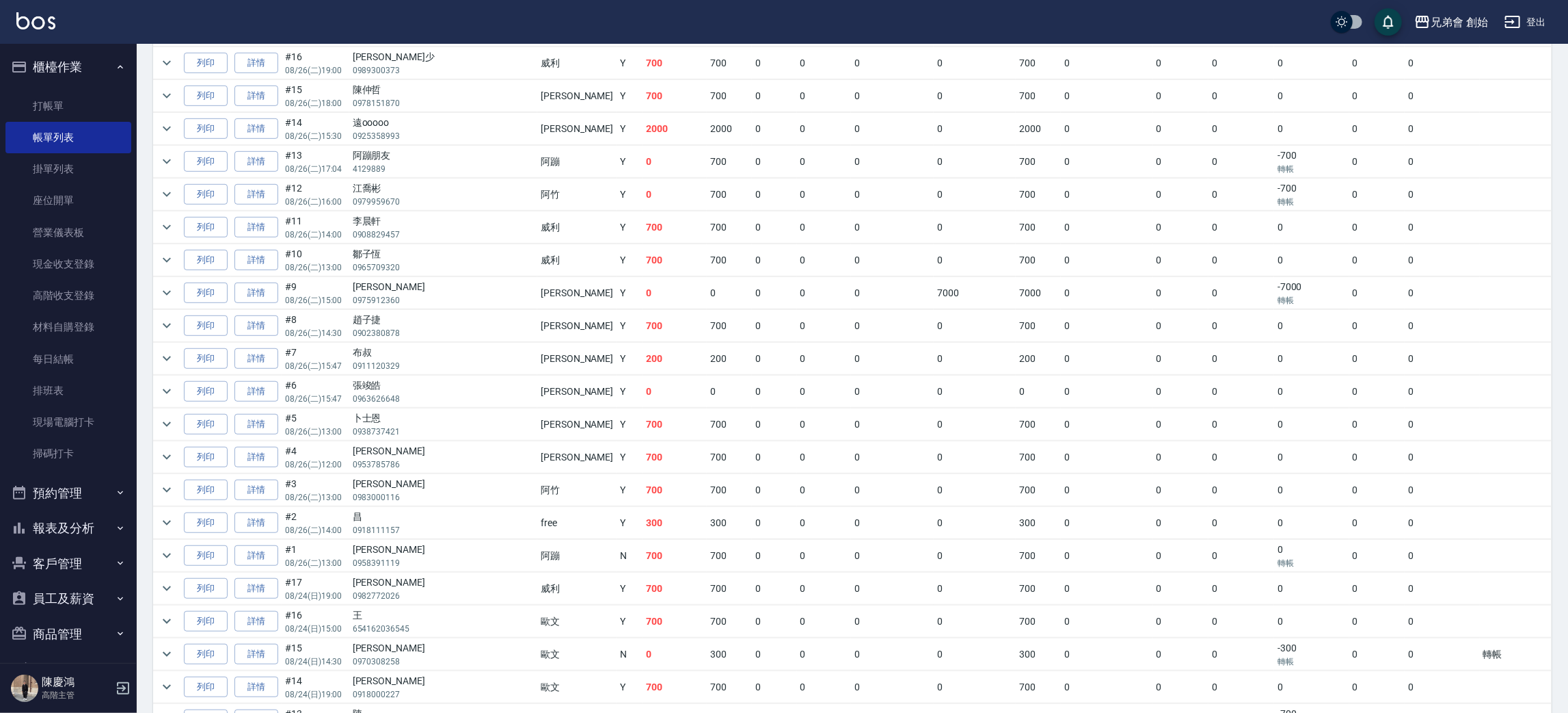
click at [84, 491] on button "預約管理" at bounding box center [69, 493] width 126 height 35
click at [103, 558] on link "單日預約紀錄" at bounding box center [69, 562] width 126 height 32
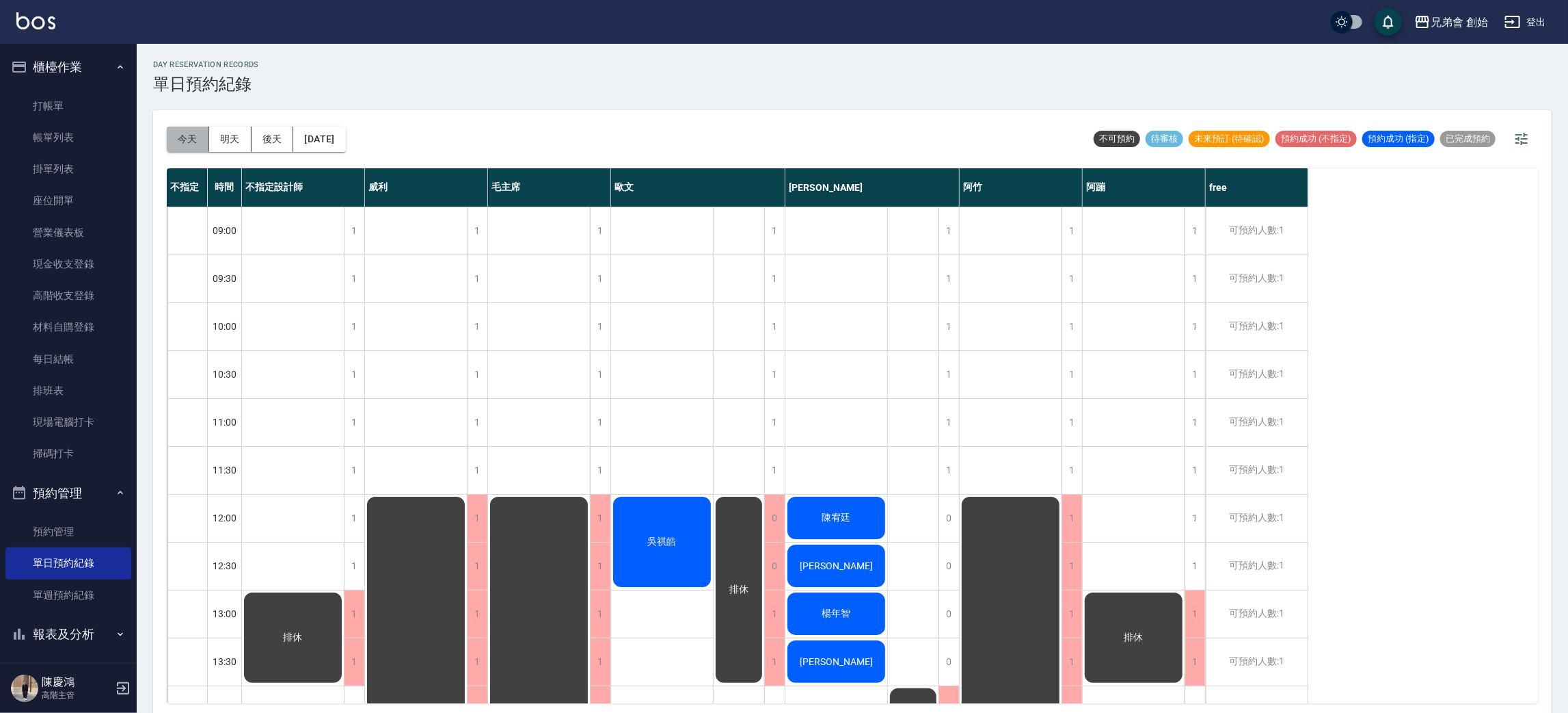
click at [166, 131] on button "今天" at bounding box center [187, 139] width 42 height 26
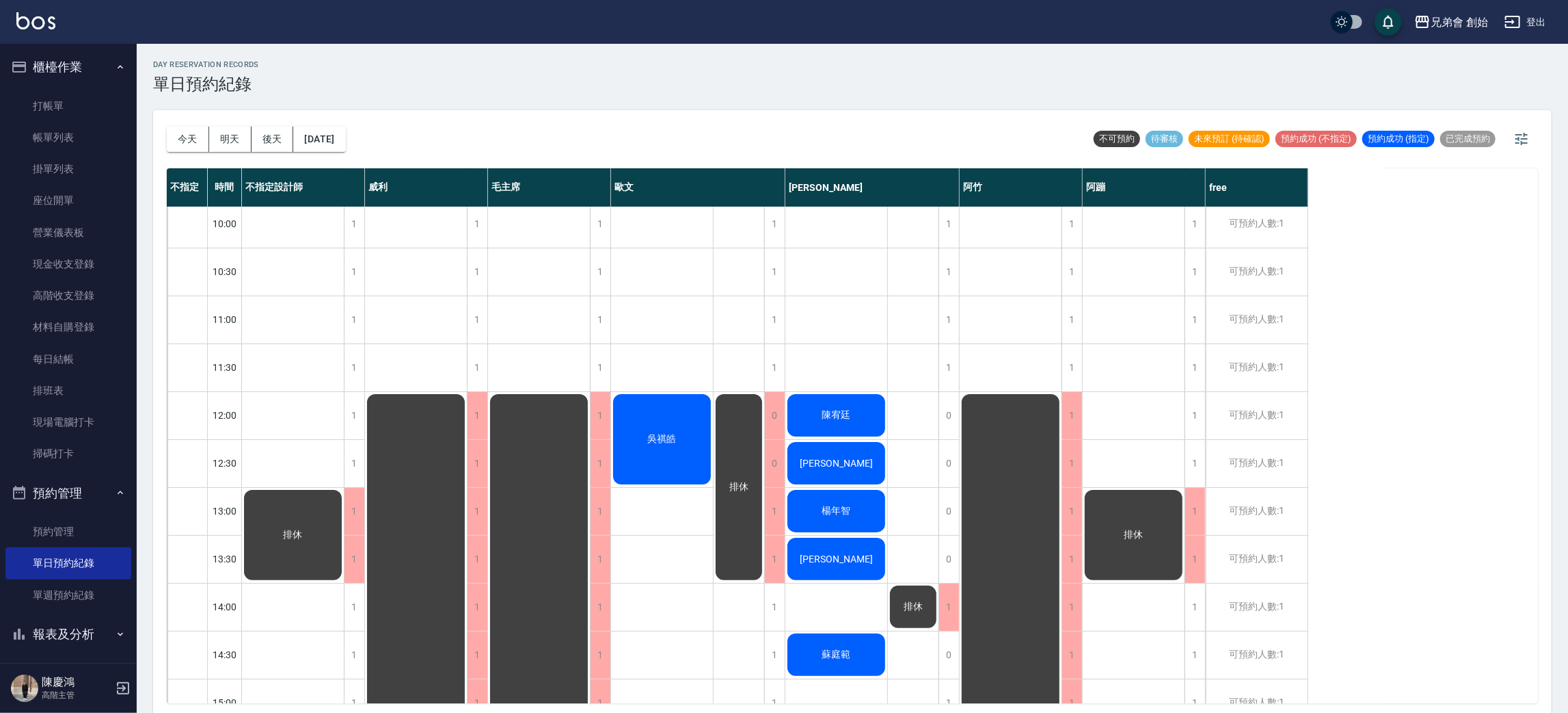
scroll to position [307, 0]
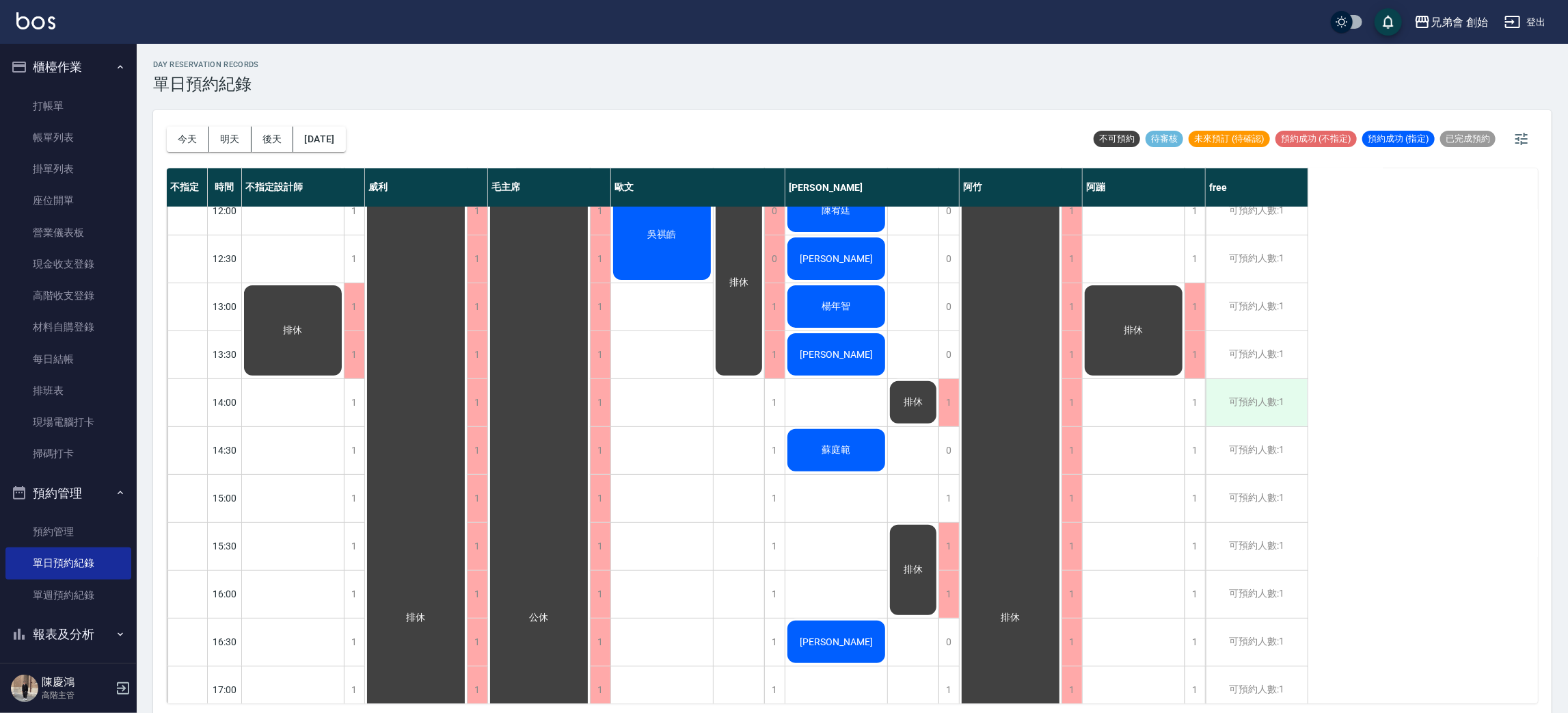
click at [1279, 421] on div "可預約人數:1" at bounding box center [1256, 403] width 101 height 47
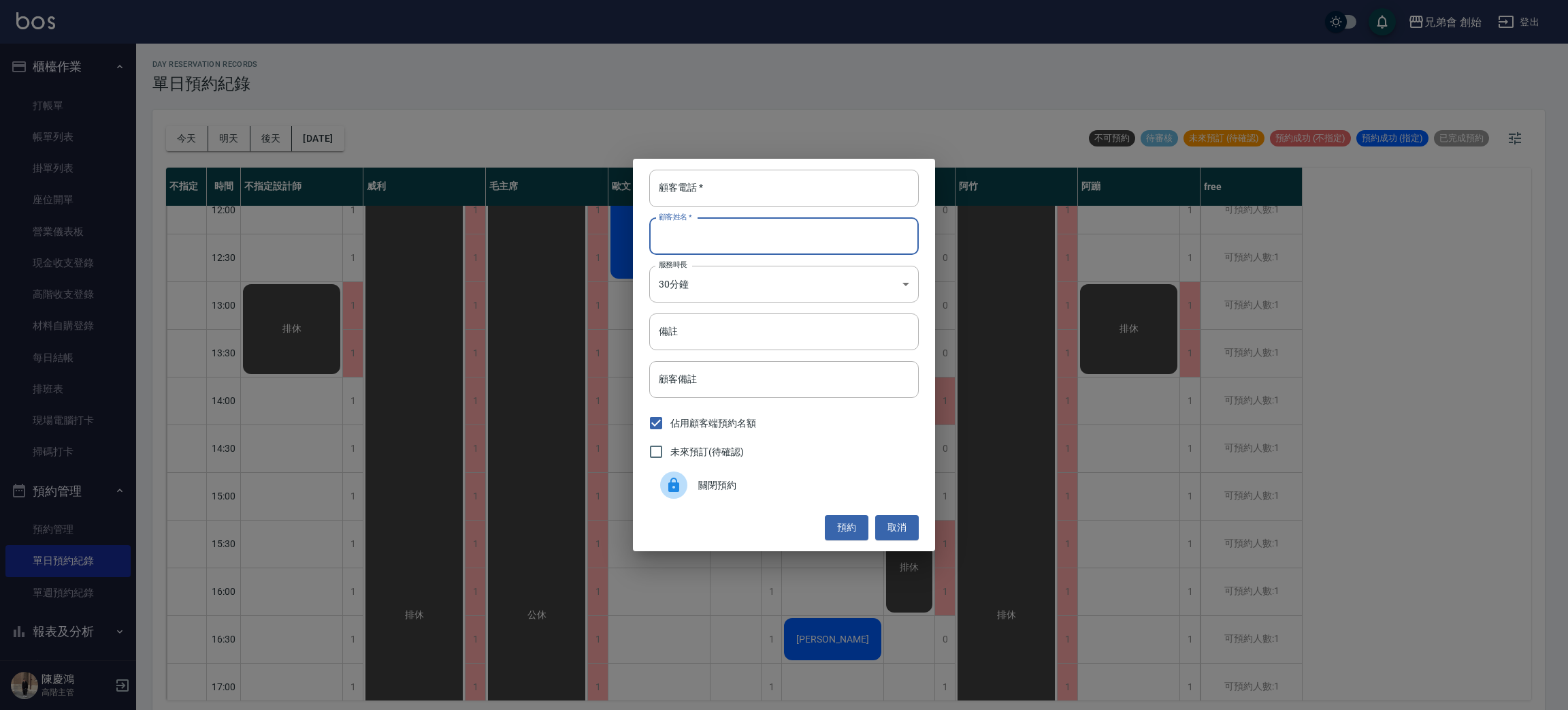
click at [822, 232] on input "顧客姓名   *" at bounding box center [783, 235] width 270 height 36
click at [844, 178] on input "顧客電話   *" at bounding box center [783, 187] width 270 height 36
type input "0919099541"
click at [818, 280] on body "兄弟會 創始 登出 櫃檯作業 打帳單 帳單列表 掛單列表 座位開單 營業儀表板 現金收支登錄 高階收支登錄 材料自購登錄 每日結帳 排班表 現場電腦打卡 掃碼…" at bounding box center [784, 357] width 1568 height 714
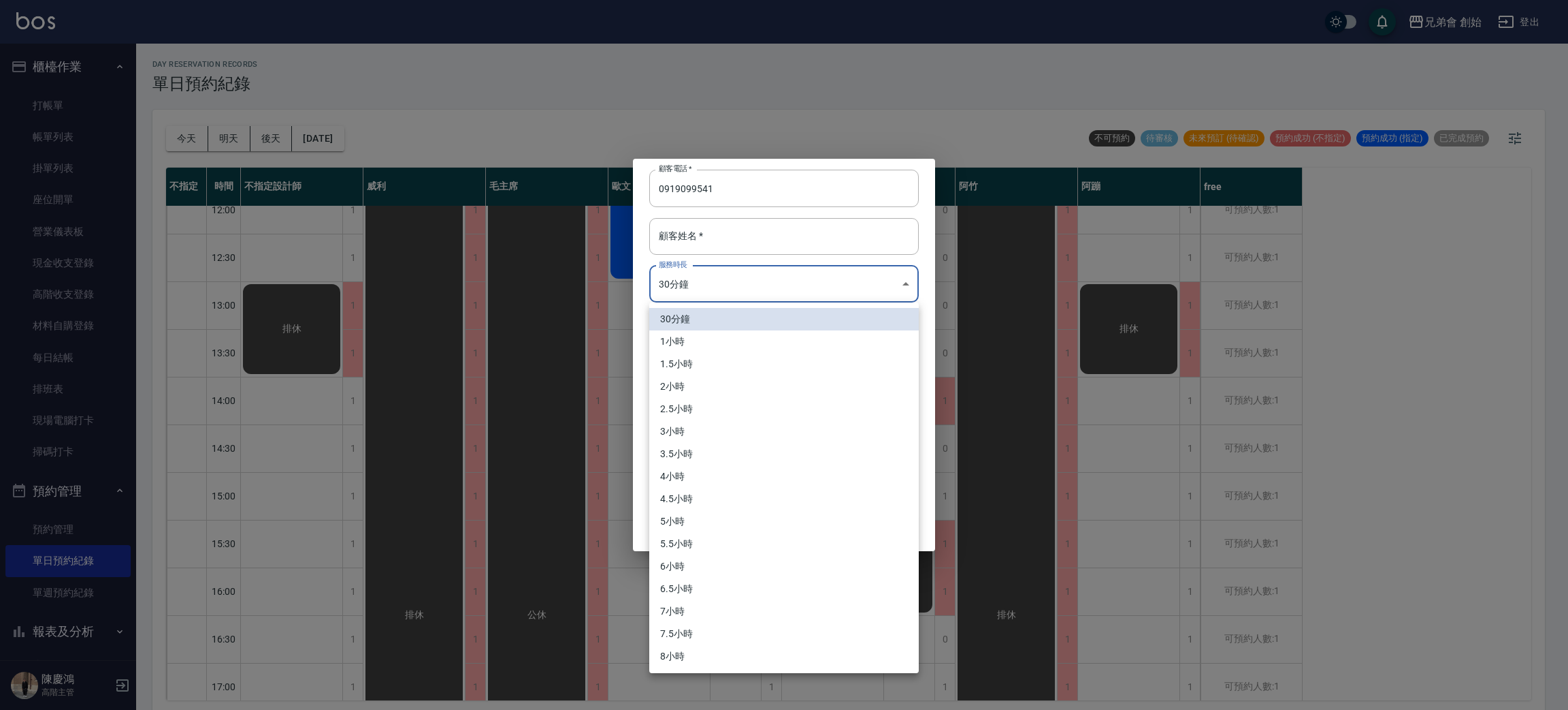
click at [733, 342] on li "1小時" at bounding box center [783, 341] width 270 height 23
type input "2"
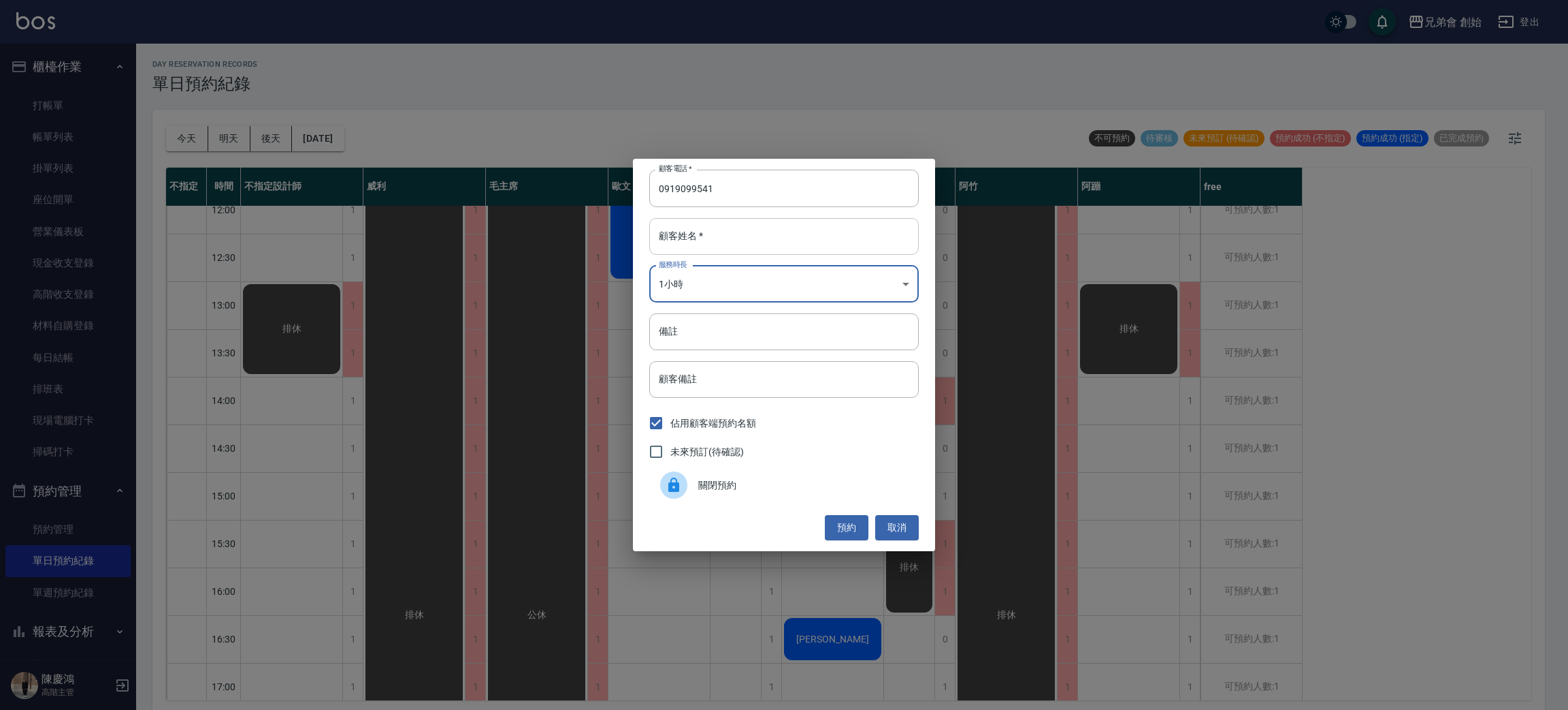
click at [780, 246] on input "顧客姓名   *" at bounding box center [783, 235] width 270 height 36
type input "2558252"
click at [841, 538] on button "預約" at bounding box center [847, 528] width 43 height 25
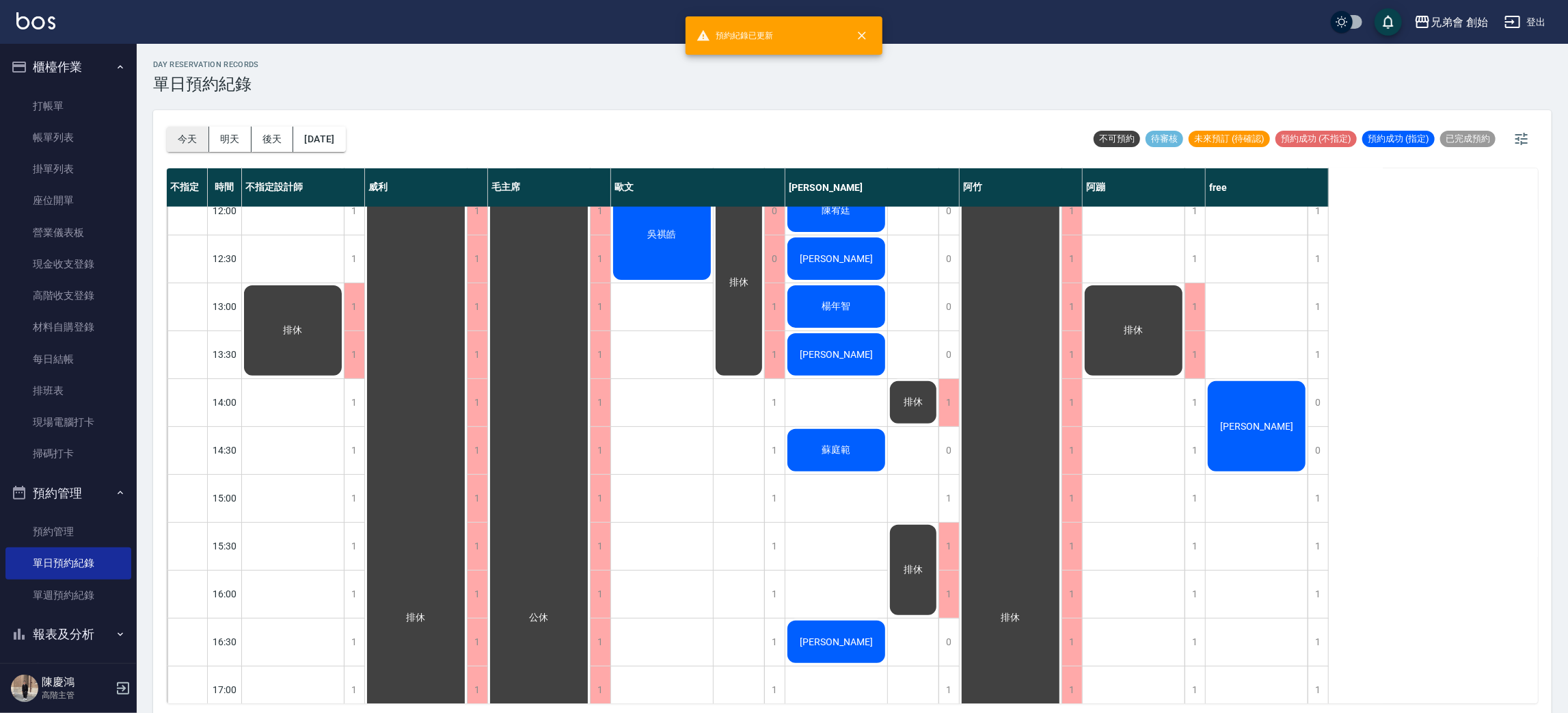
click at [170, 137] on button "今天" at bounding box center [187, 139] width 42 height 26
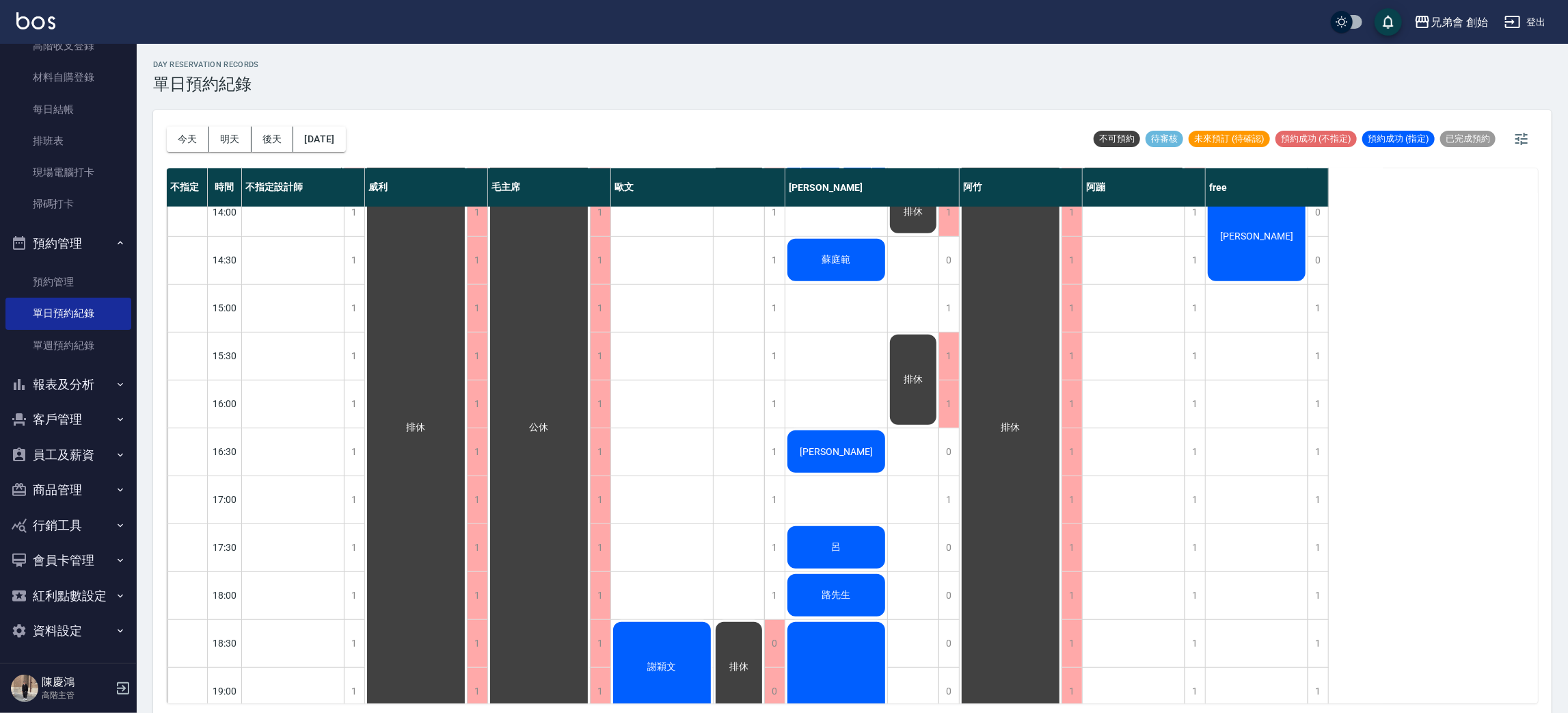
scroll to position [0, 0]
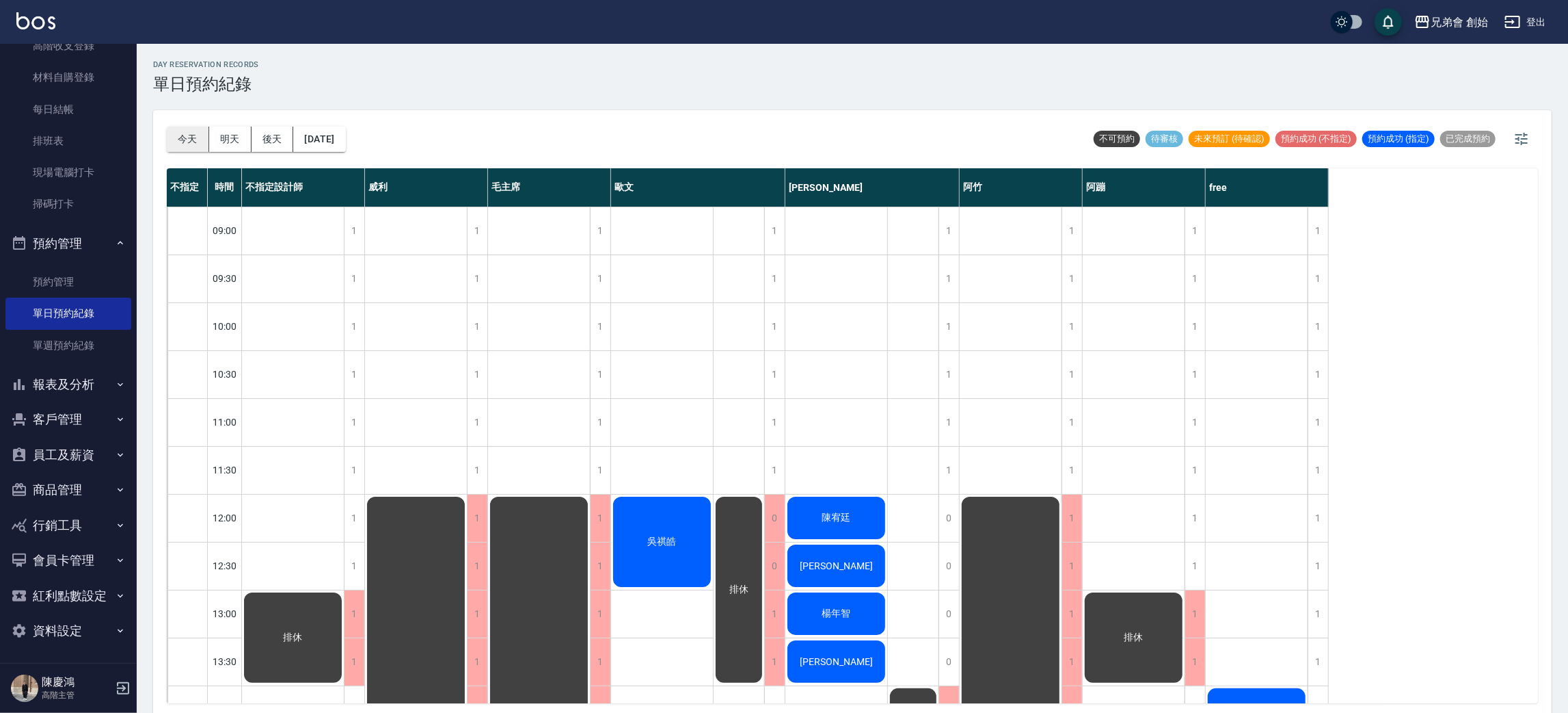
click at [192, 142] on button "今天" at bounding box center [187, 139] width 42 height 26
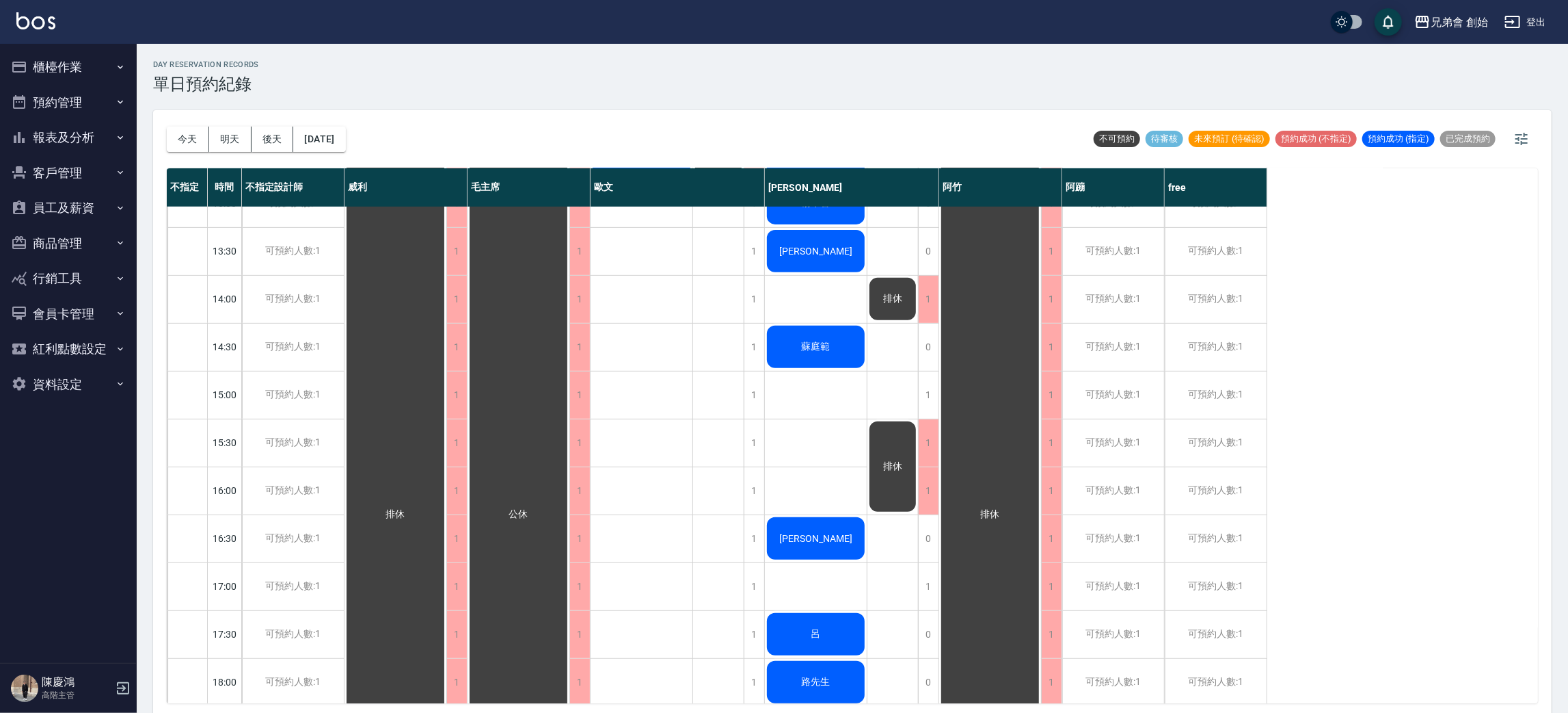
scroll to position [102, 0]
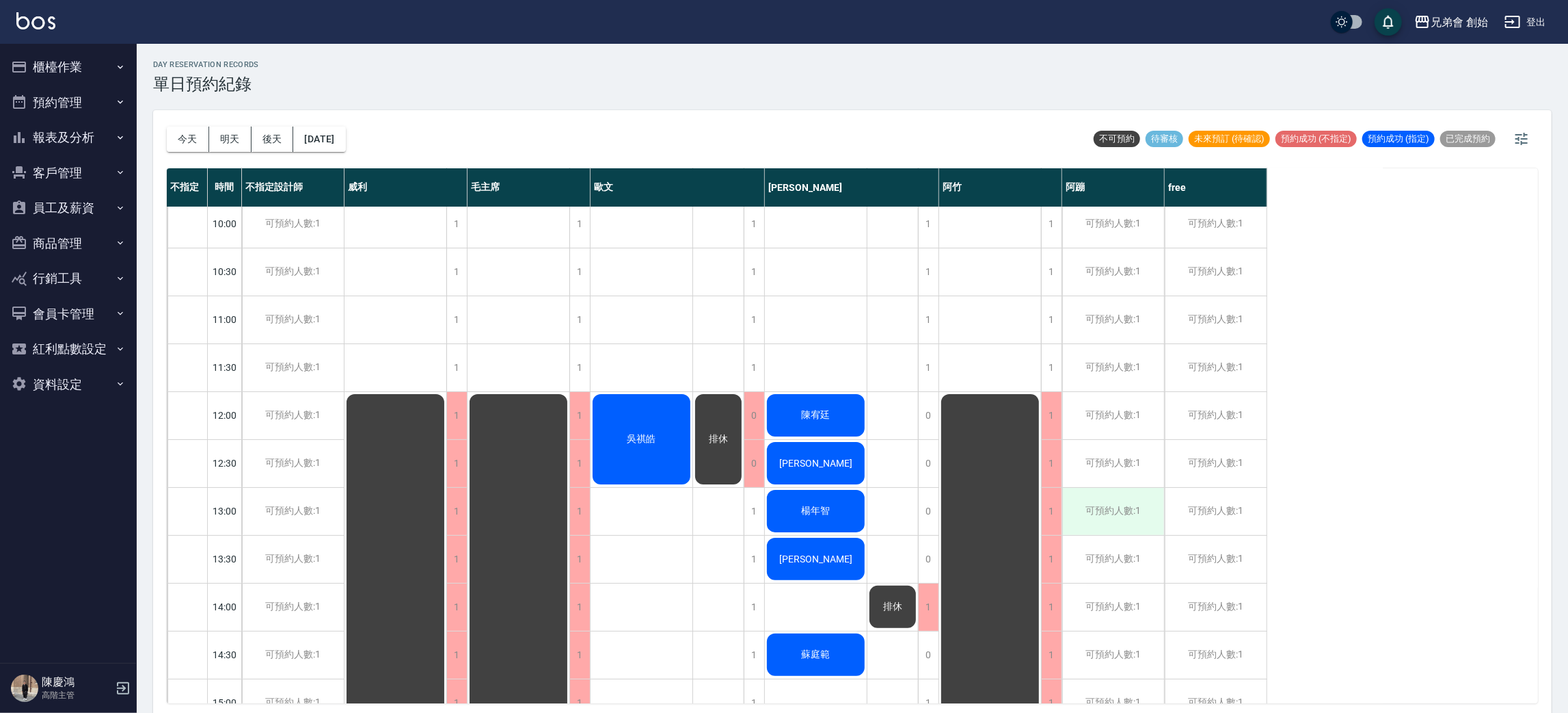
click at [1130, 502] on div "可預約人數:1" at bounding box center [1112, 511] width 101 height 47
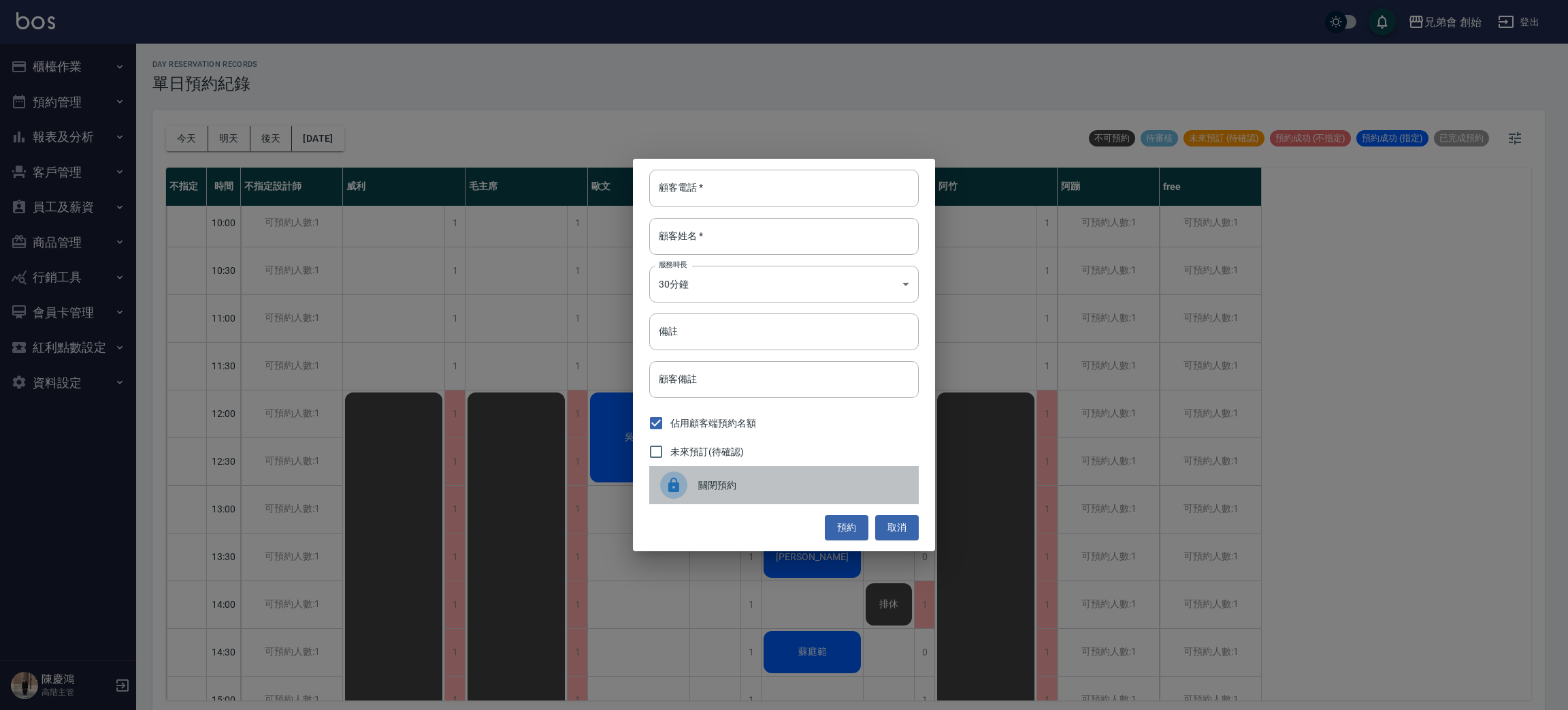
click at [749, 482] on span "關閉預約" at bounding box center [803, 484] width 210 height 15
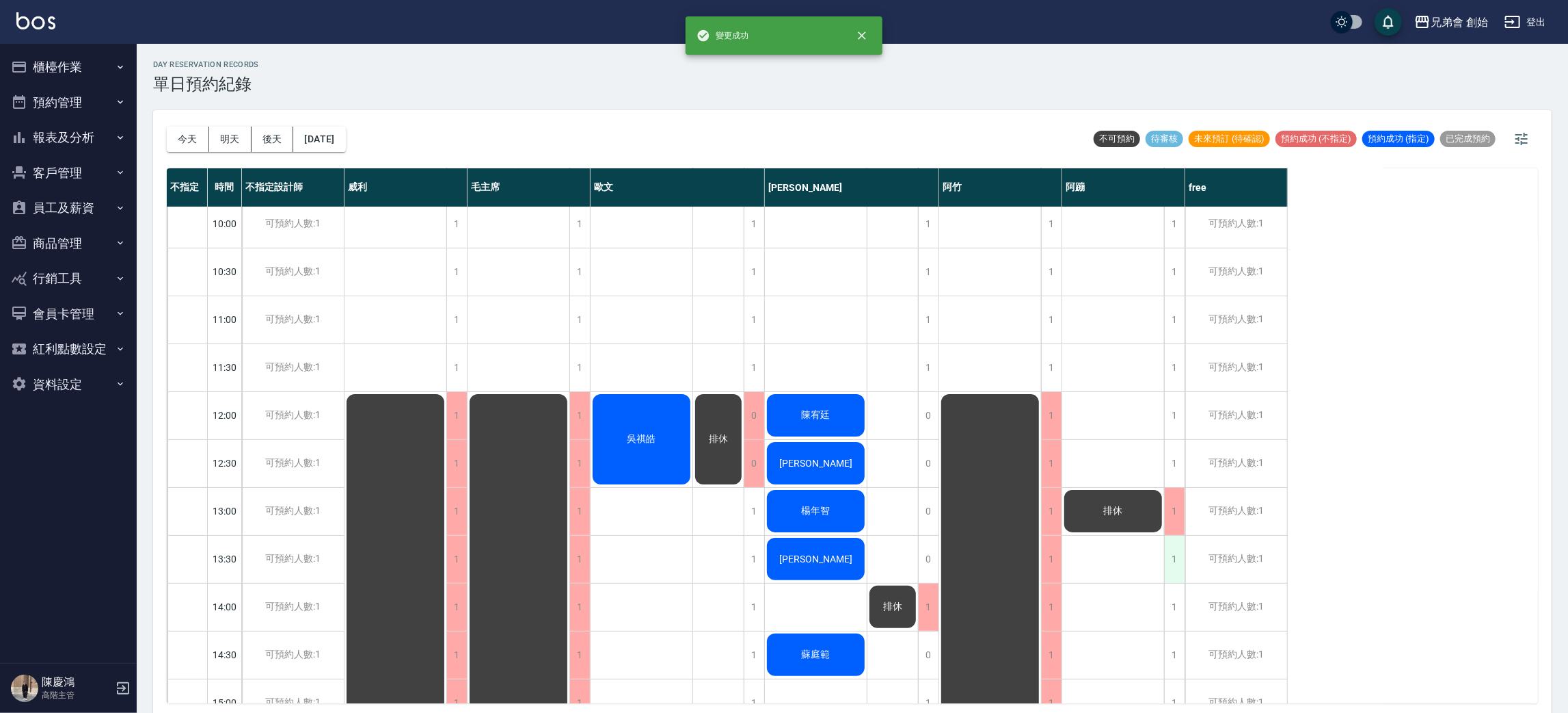
click at [1175, 565] on div "1" at bounding box center [1174, 559] width 21 height 47
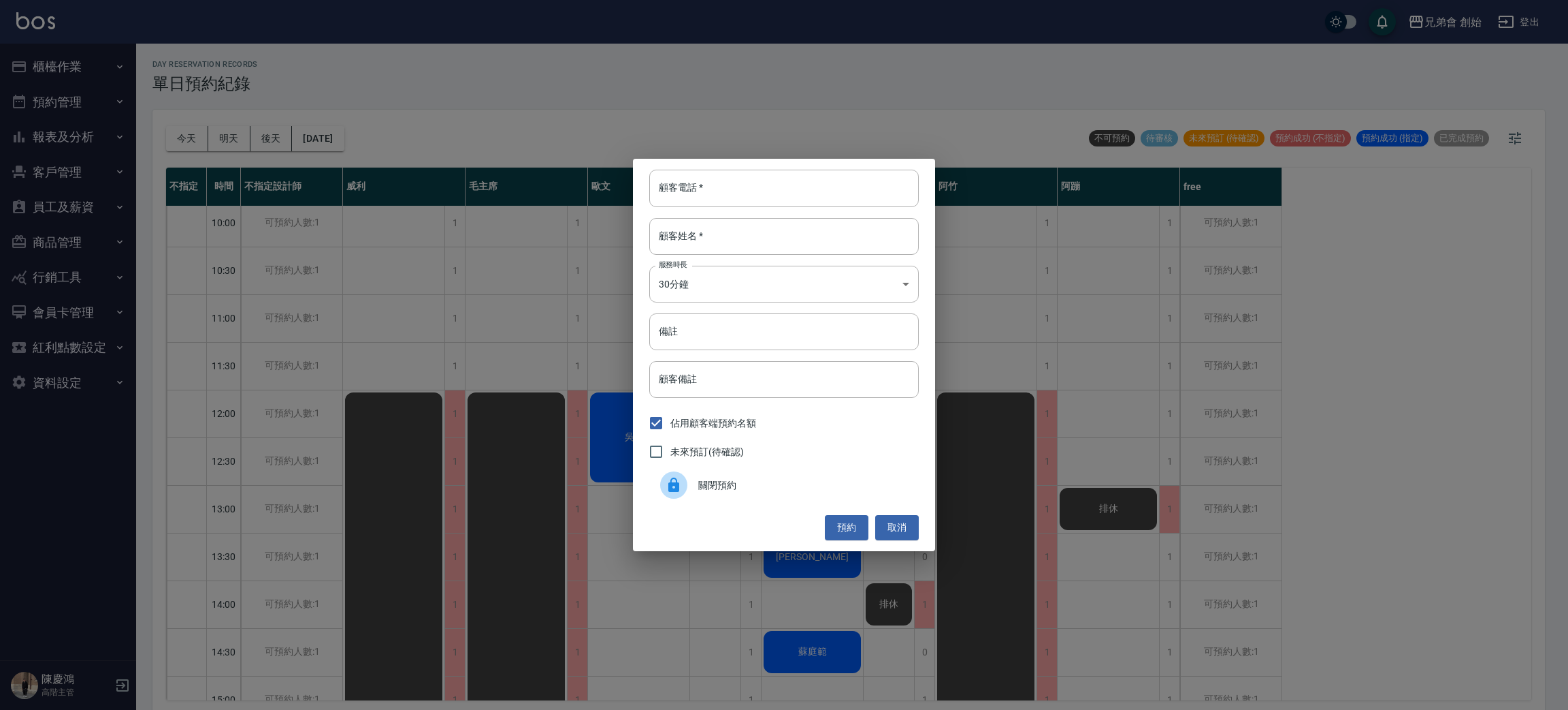
click at [796, 469] on div "關閉預約" at bounding box center [783, 484] width 270 height 38
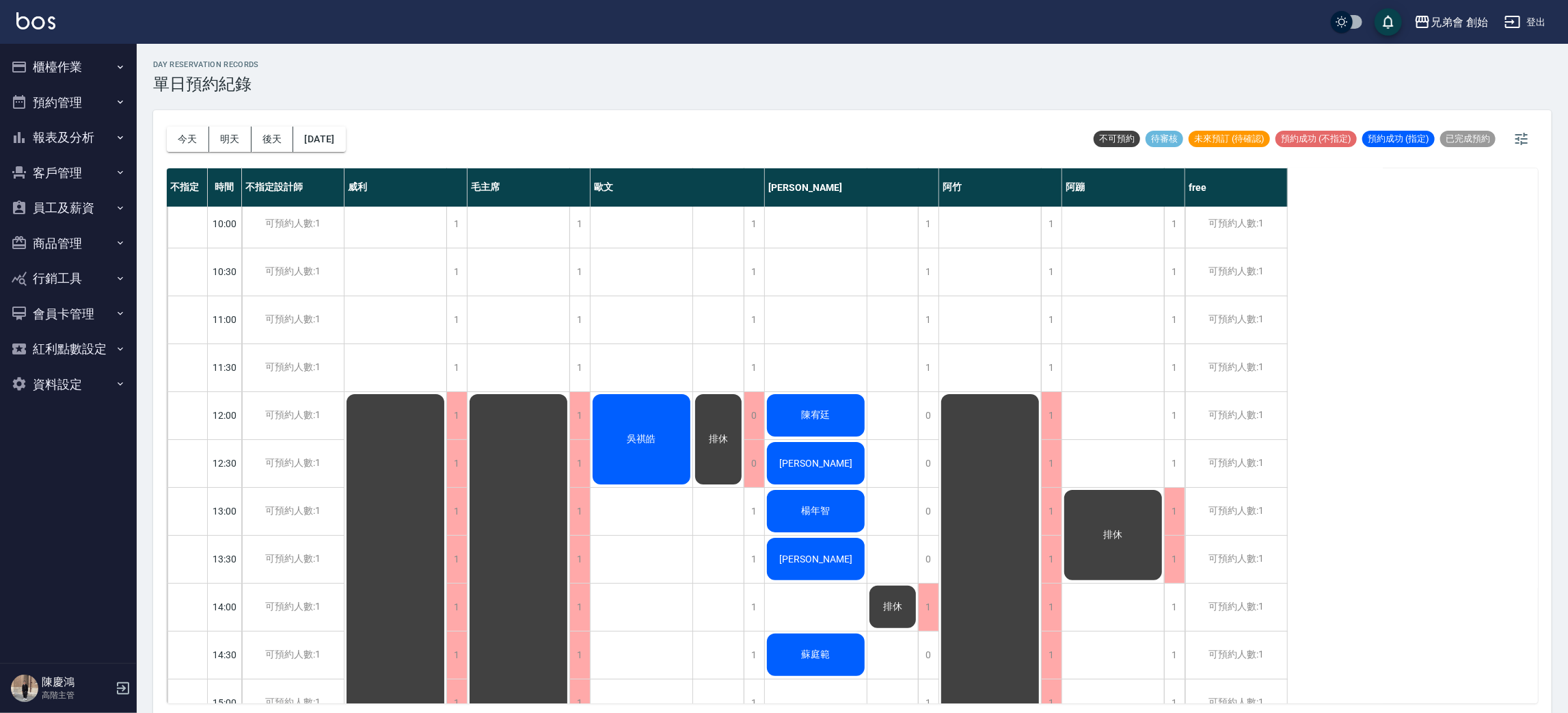
click at [1105, 533] on span "排休" at bounding box center [1113, 535] width 25 height 12
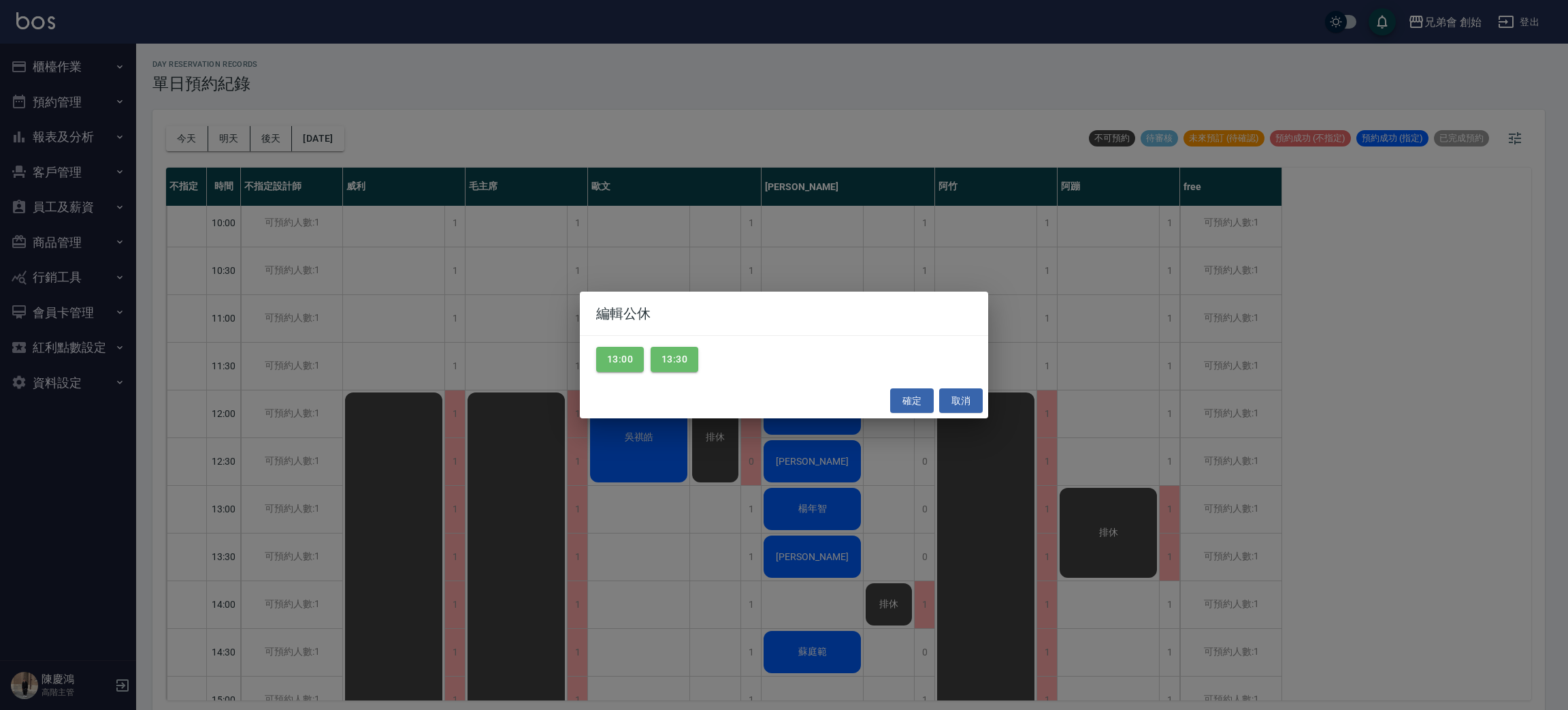
click at [628, 487] on div "編輯公休 13:00 13:30 確定 取消" at bounding box center [784, 355] width 1568 height 710
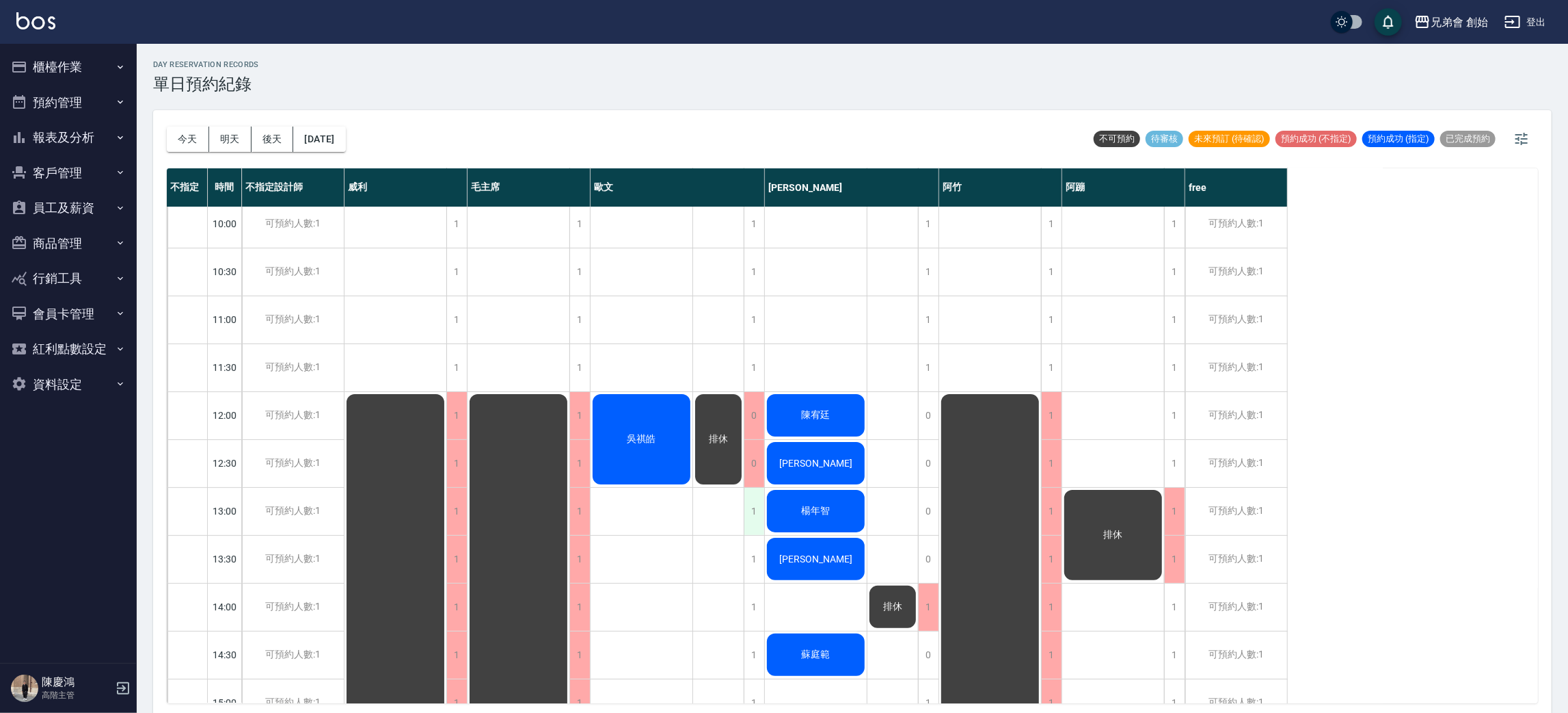
click at [748, 504] on div "1" at bounding box center [753, 511] width 21 height 47
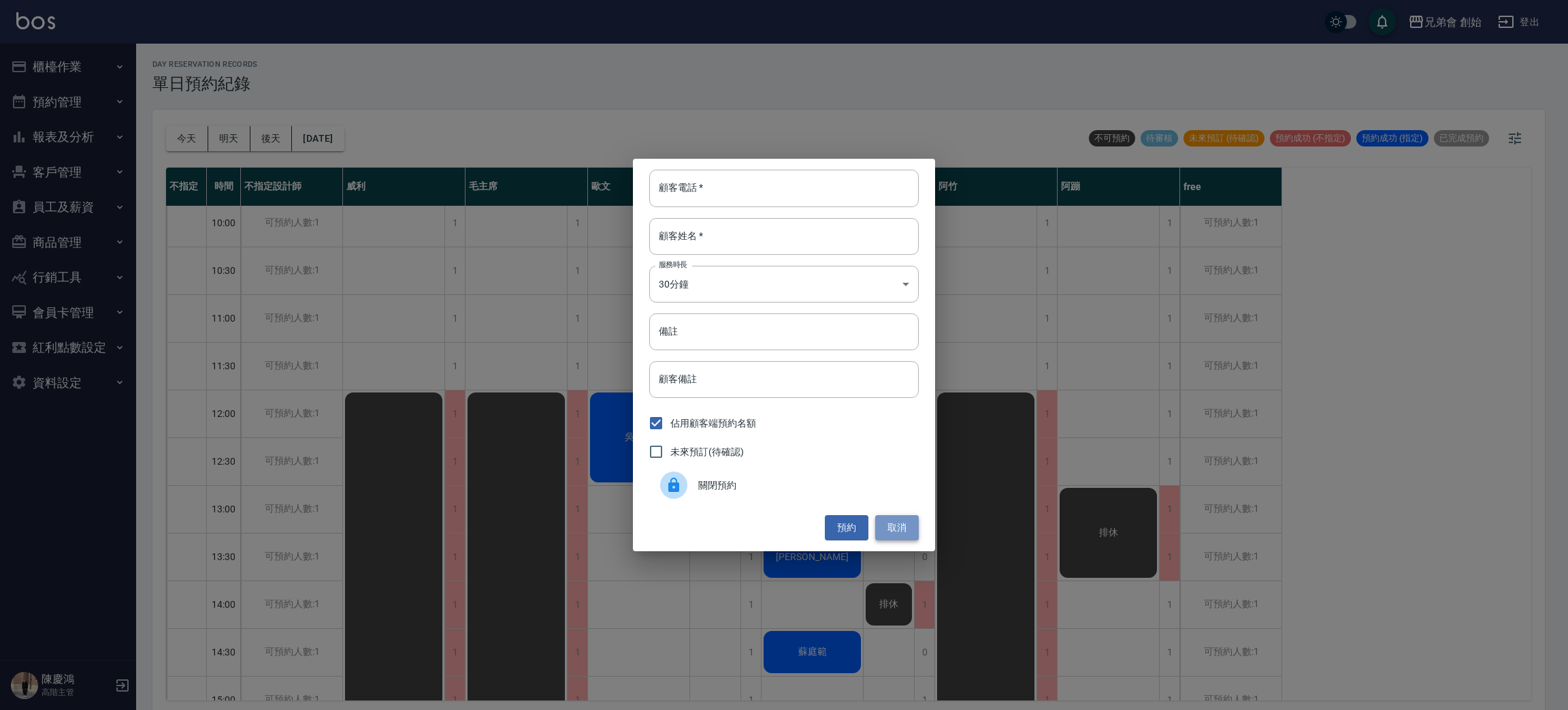
click at [894, 526] on button "取消" at bounding box center [897, 528] width 43 height 25
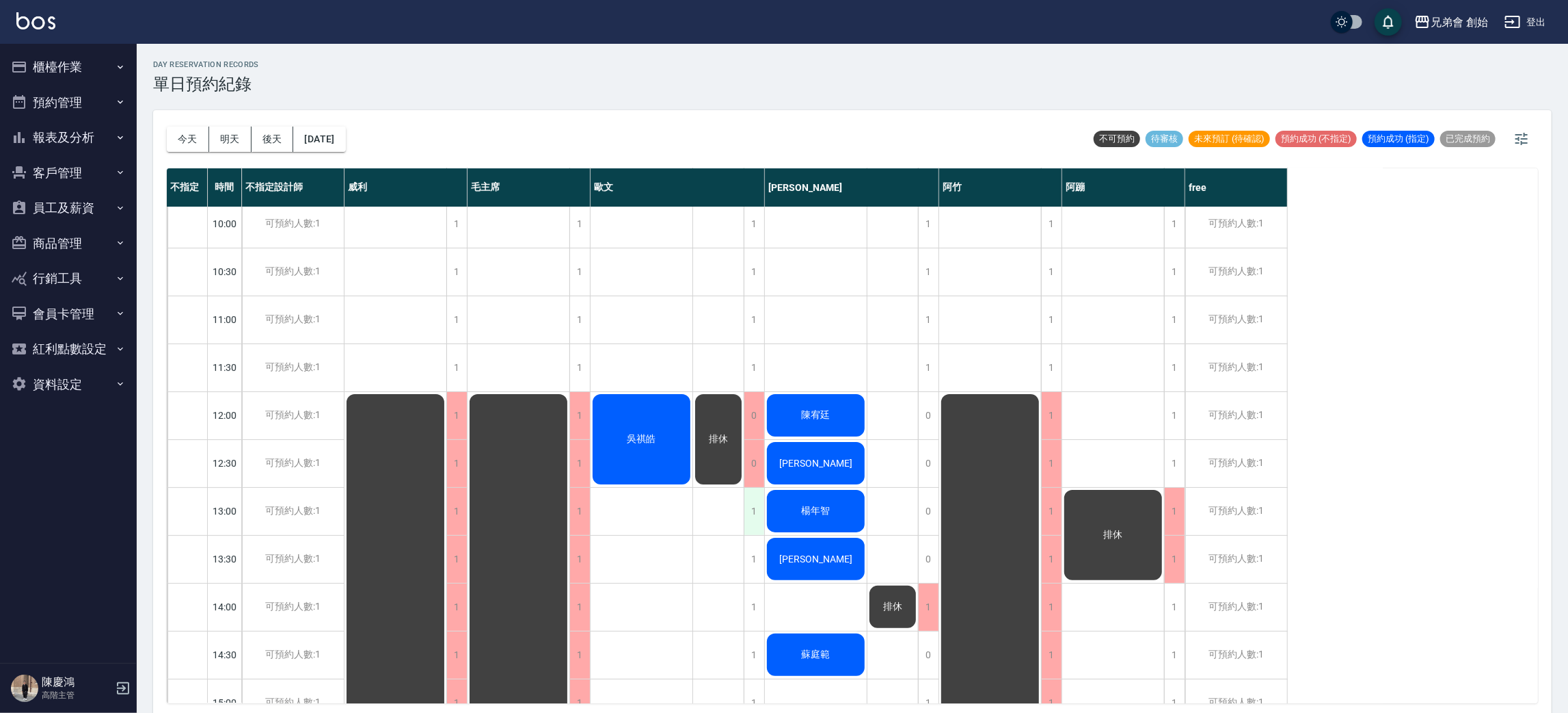
click at [754, 507] on div "1" at bounding box center [753, 511] width 21 height 47
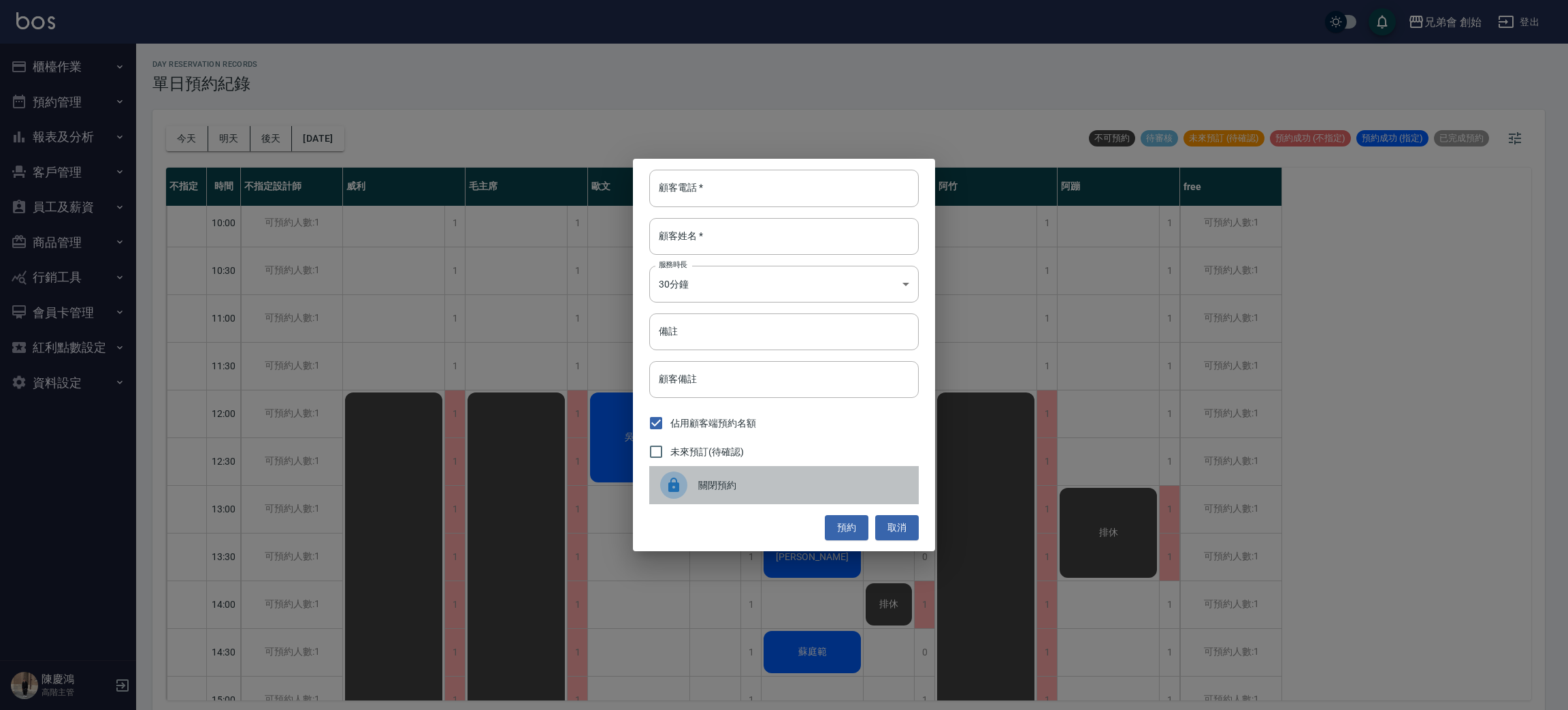
click at [755, 483] on span "關閉預約" at bounding box center [803, 484] width 210 height 15
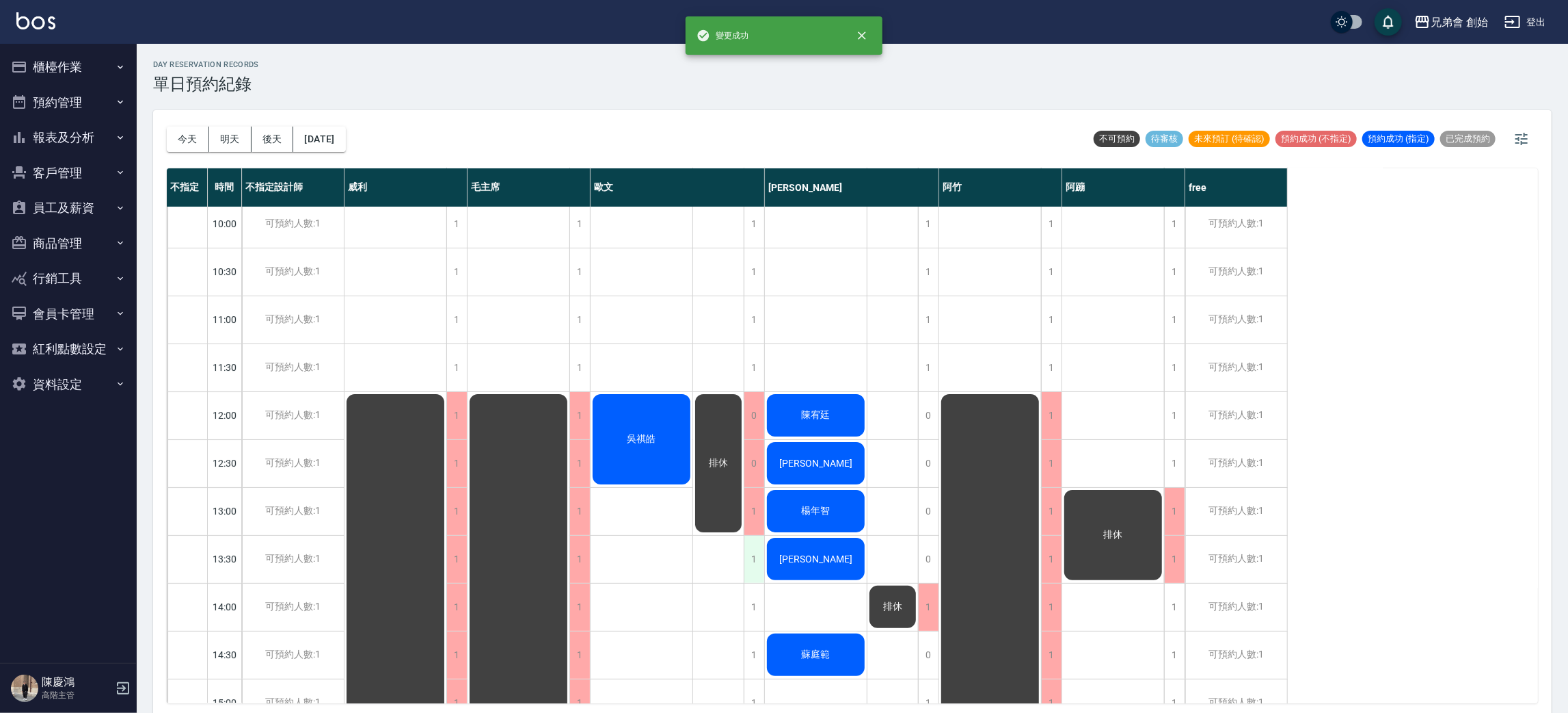
click at [753, 570] on div "1" at bounding box center [753, 559] width 21 height 47
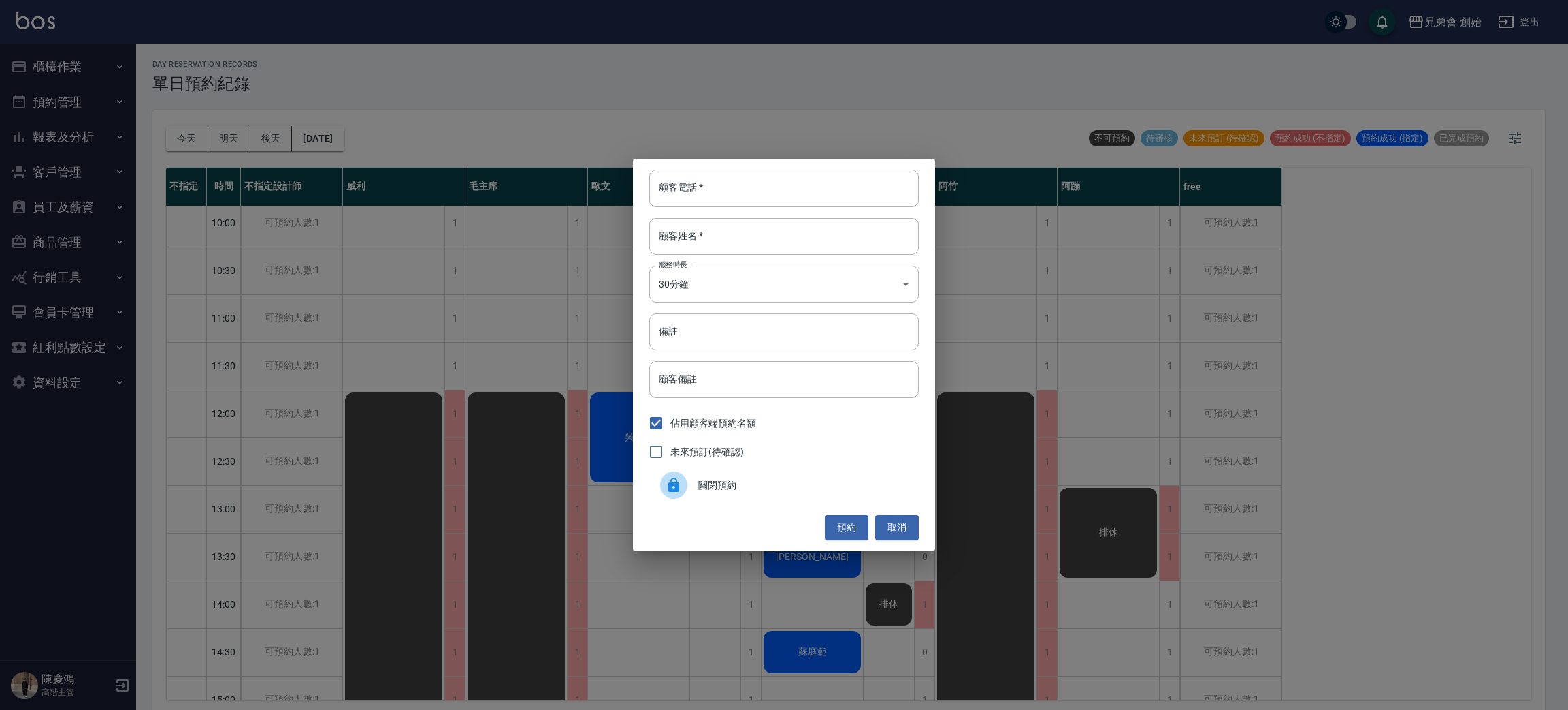
click at [749, 493] on div "關閉預約" at bounding box center [783, 484] width 270 height 38
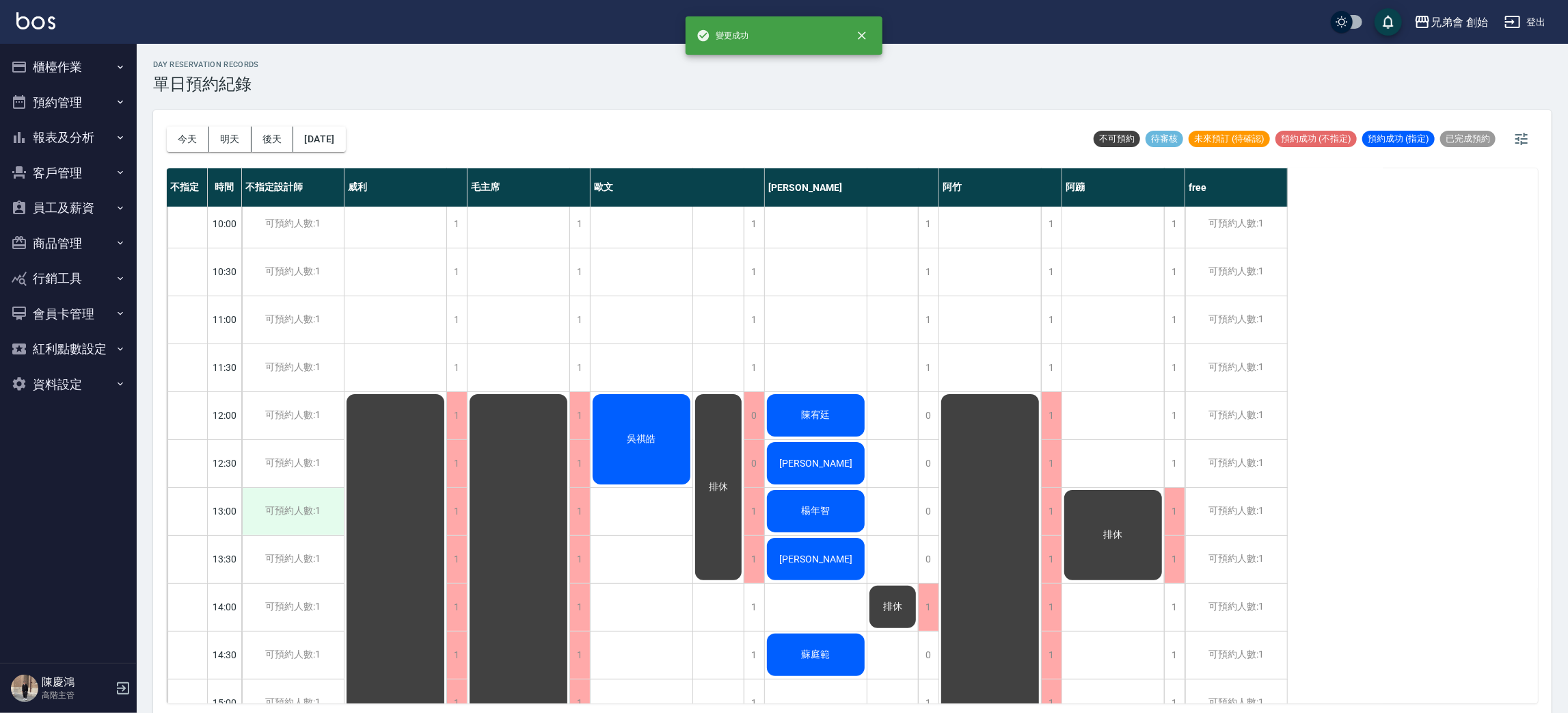
click at [258, 516] on div "可預約人數:1" at bounding box center [292, 511] width 101 height 47
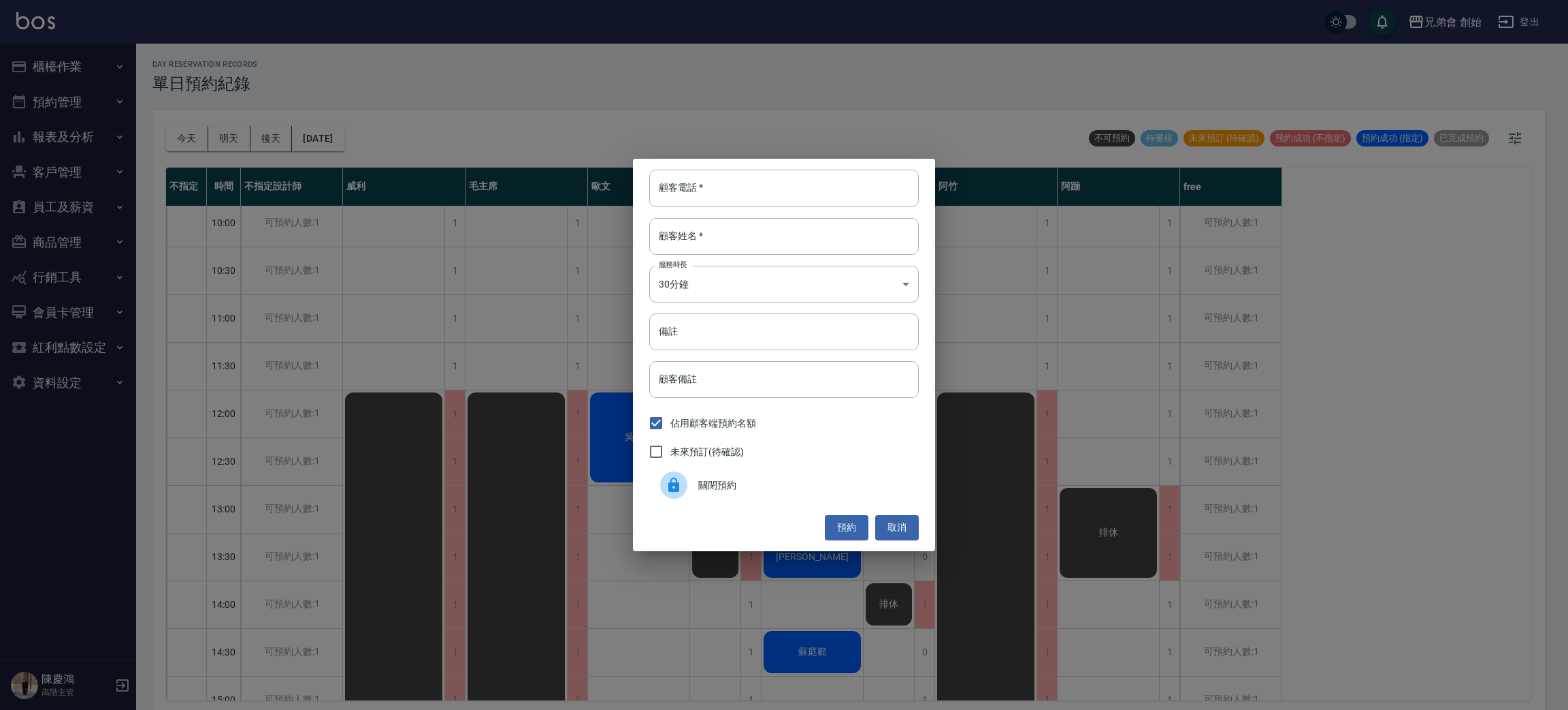
click at [726, 508] on div "顧客電話   * 顧客電話   * 顧客姓名   * 顧客姓名   * 服務時長 30分鐘 1 服務時長 備註 備註 顧客備註 顧客備註 佔用顧客端預約名額 …" at bounding box center [784, 354] width 302 height 391
click at [705, 469] on div "關閉預約" at bounding box center [783, 484] width 270 height 38
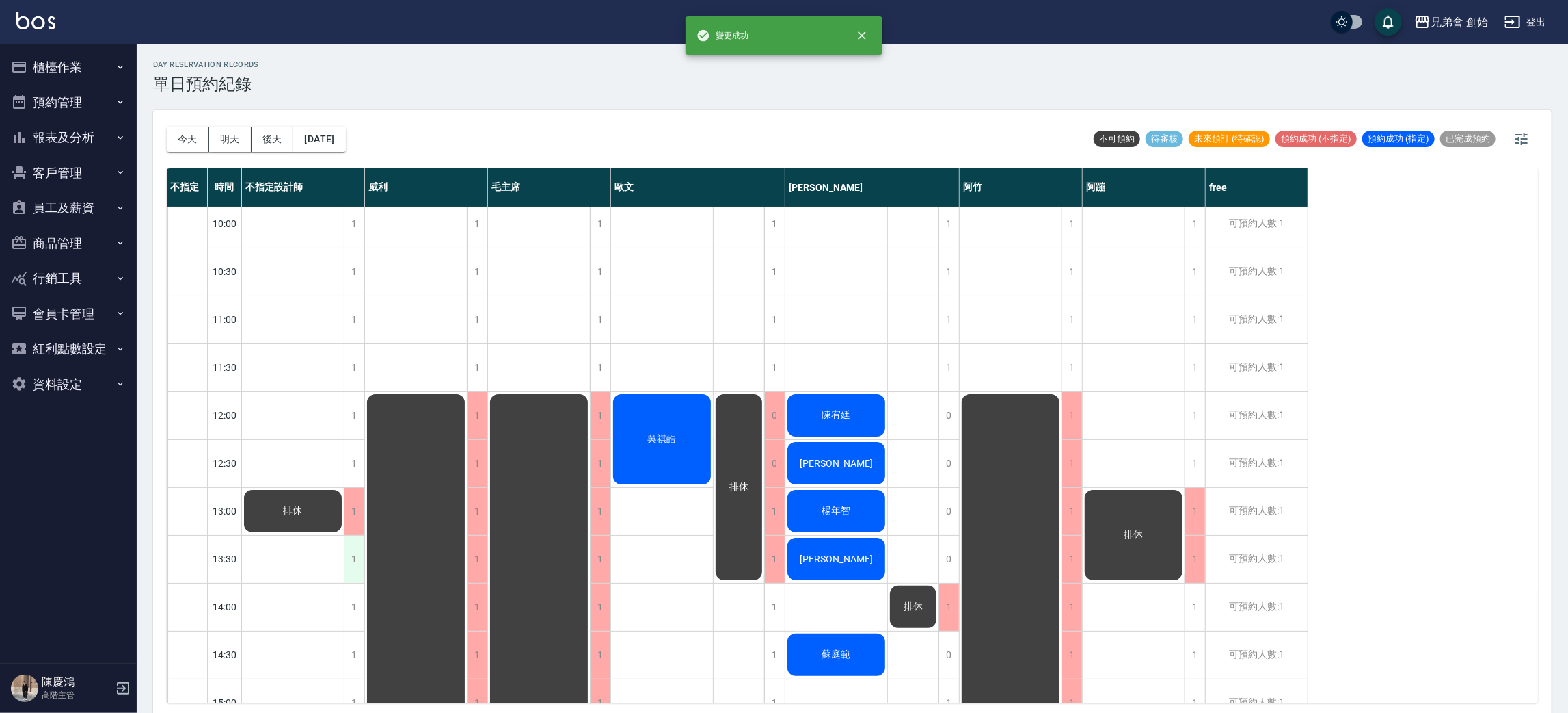
click at [357, 569] on div "1" at bounding box center [353, 559] width 21 height 47
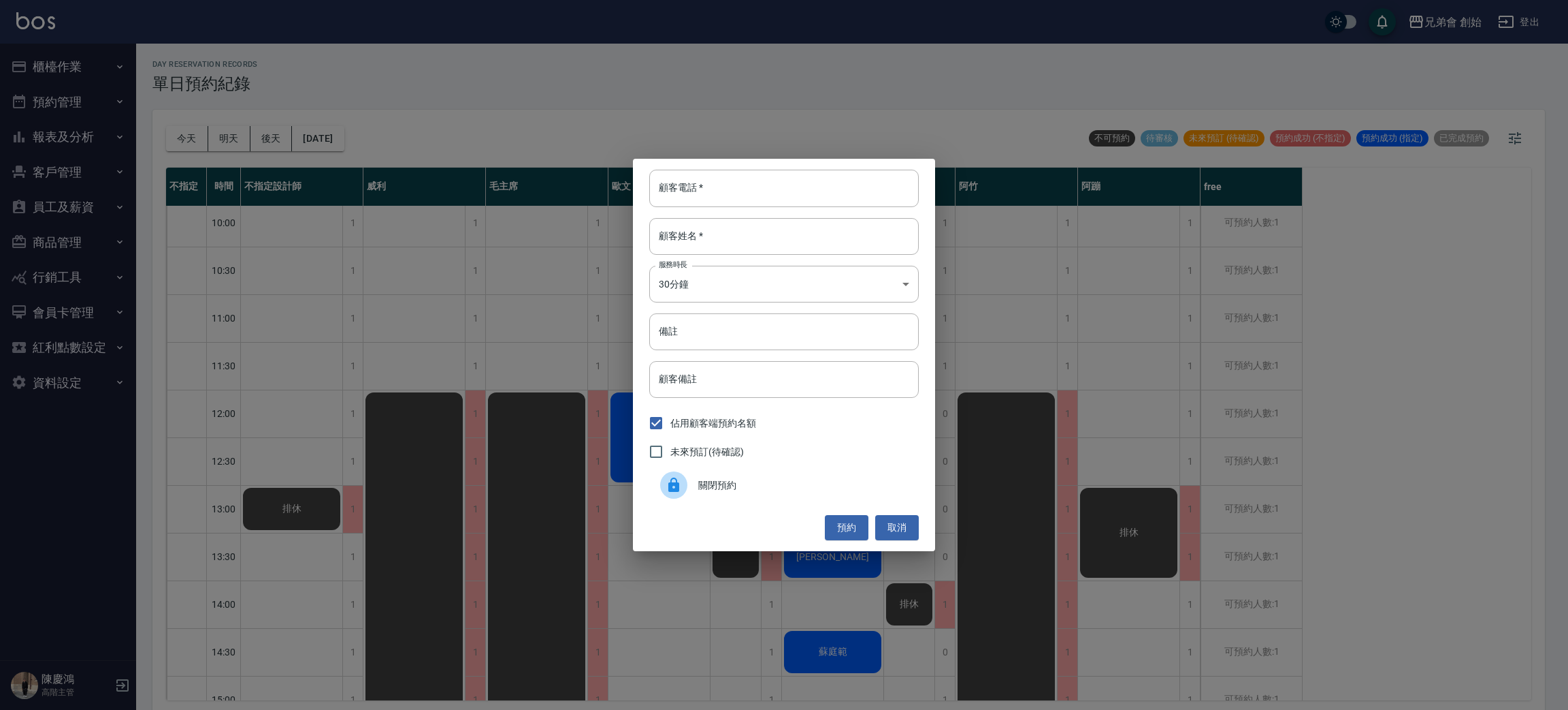
click at [702, 491] on span "關閉預約" at bounding box center [803, 484] width 210 height 15
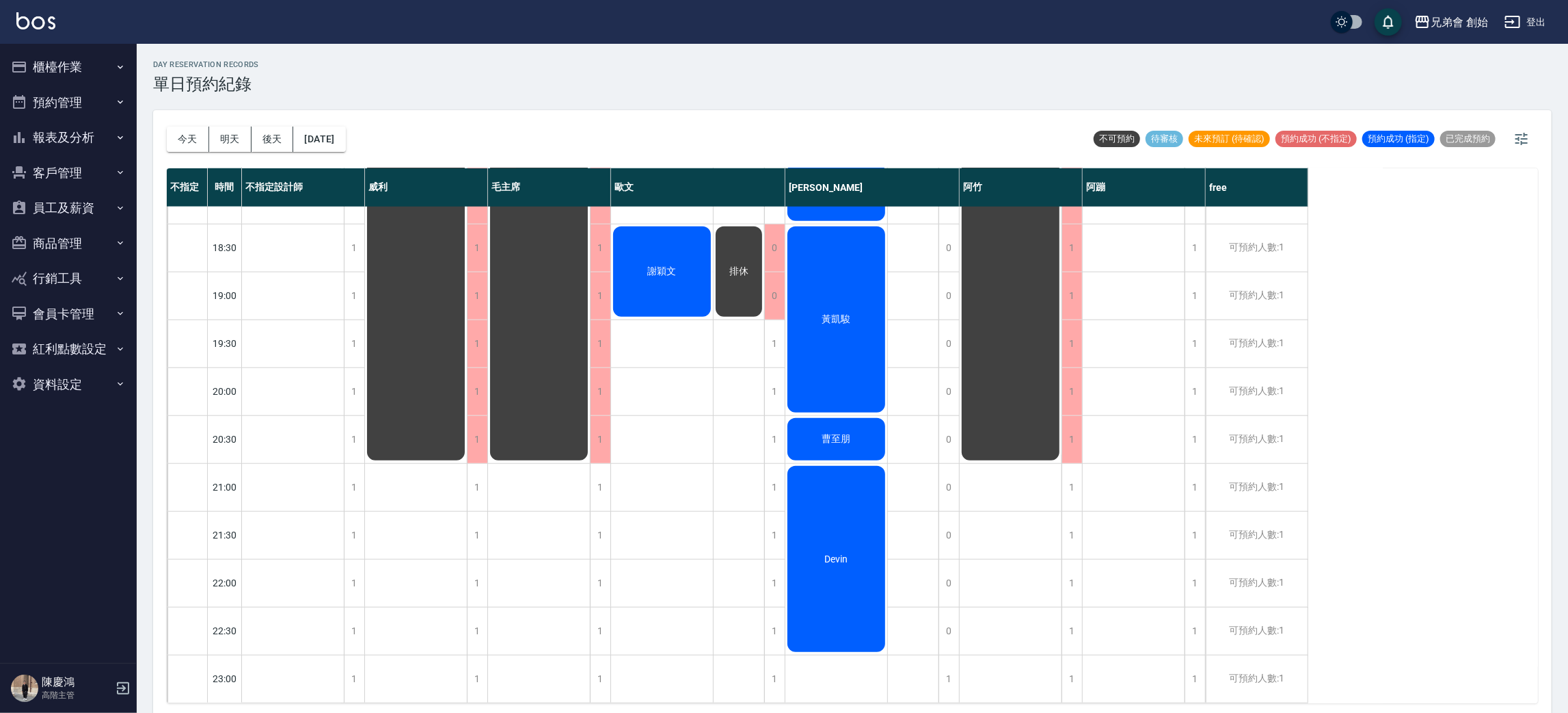
scroll to position [3, 0]
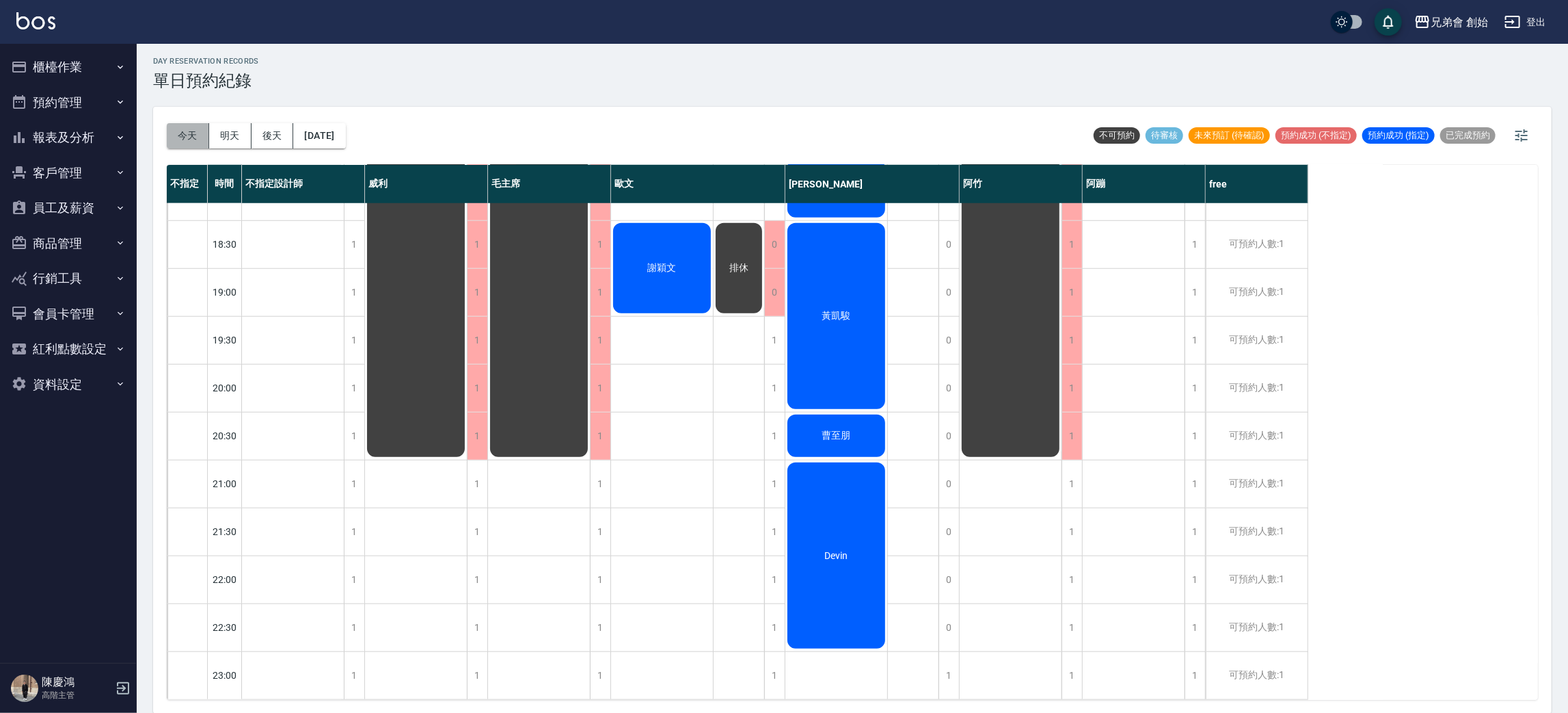
click at [200, 138] on button "今天" at bounding box center [187, 136] width 42 height 26
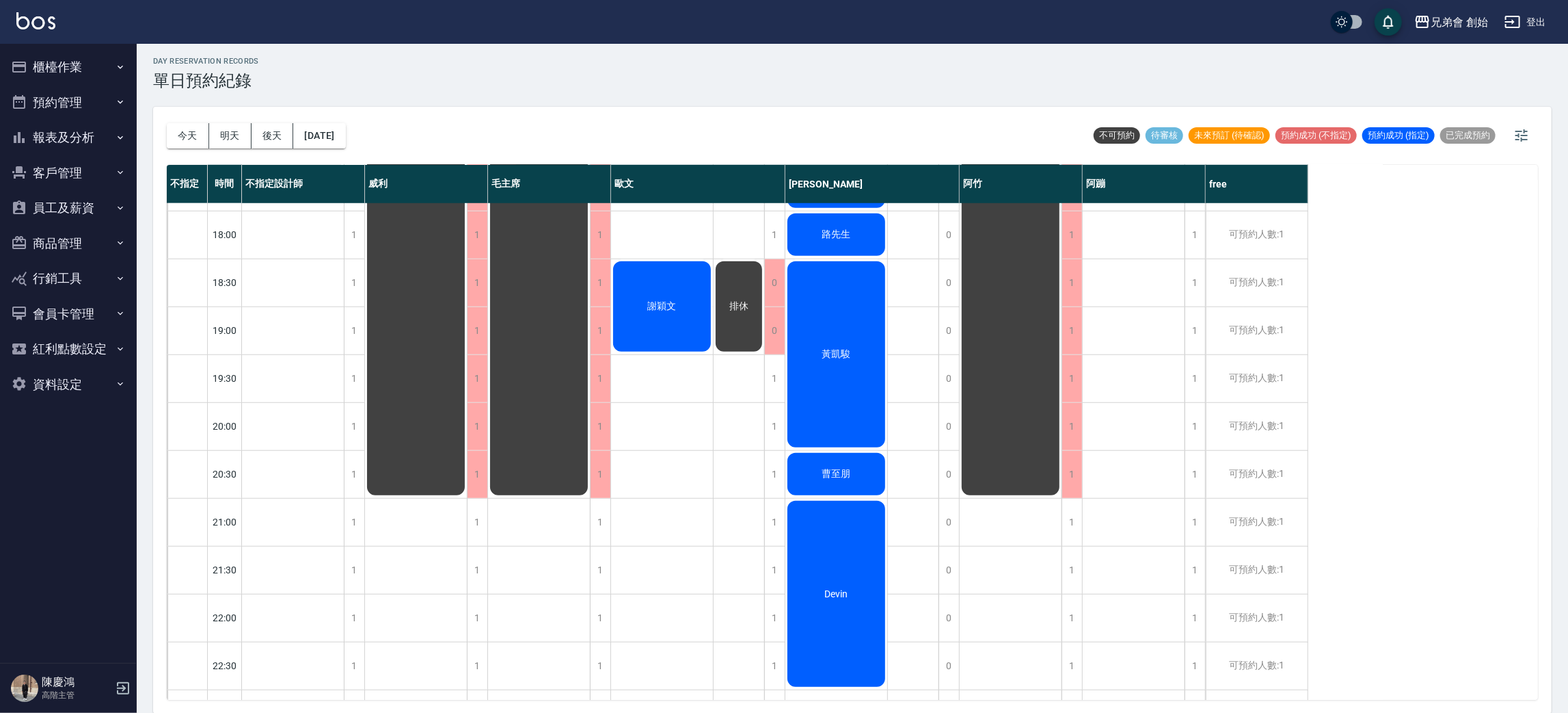
scroll to position [856, 0]
